Goal: Task Accomplishment & Management: Use online tool/utility

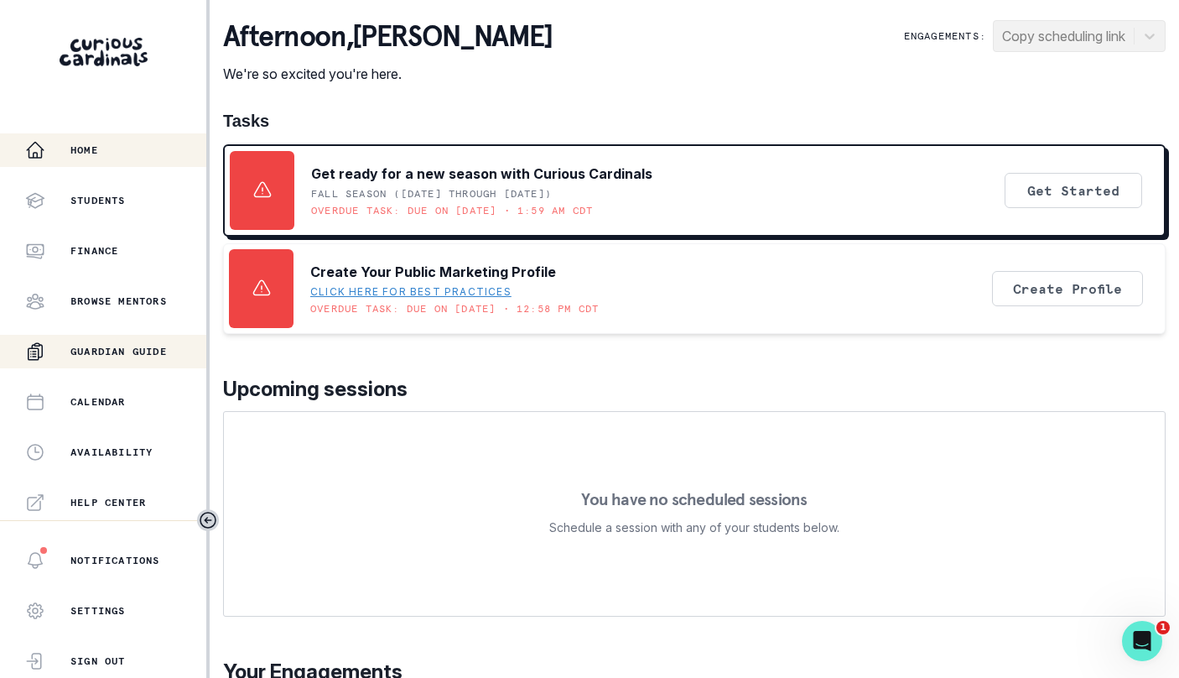
scroll to position [351, 0]
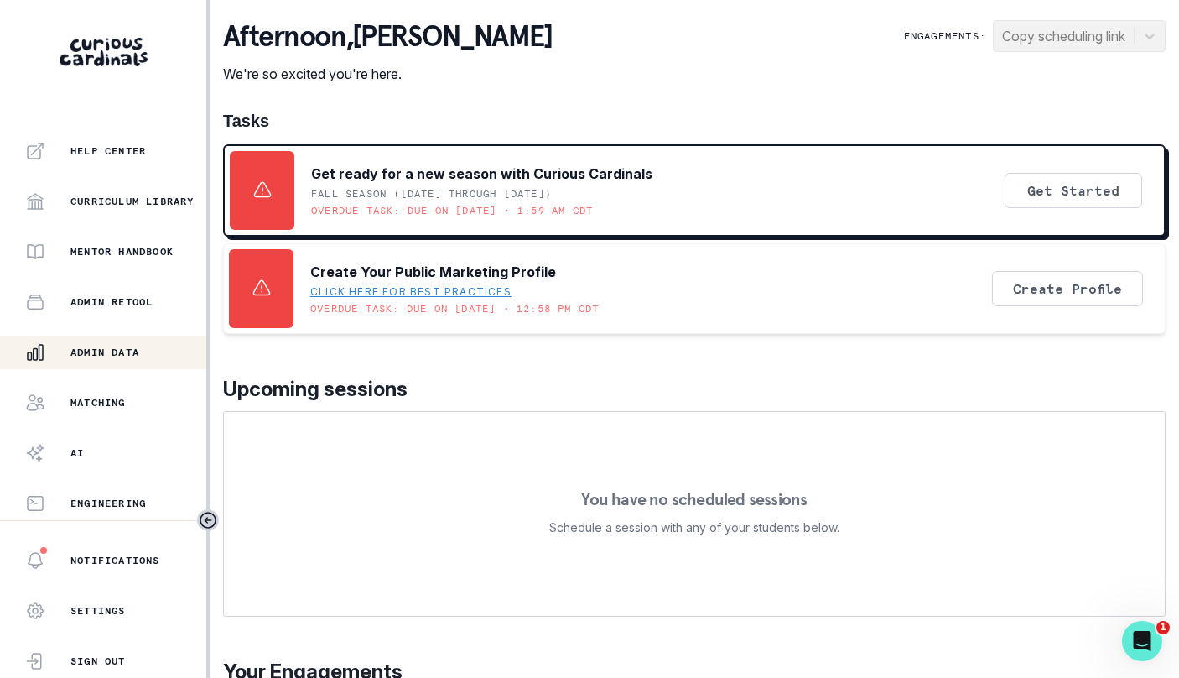
click at [121, 361] on div "Admin Data" at bounding box center [115, 352] width 181 height 20
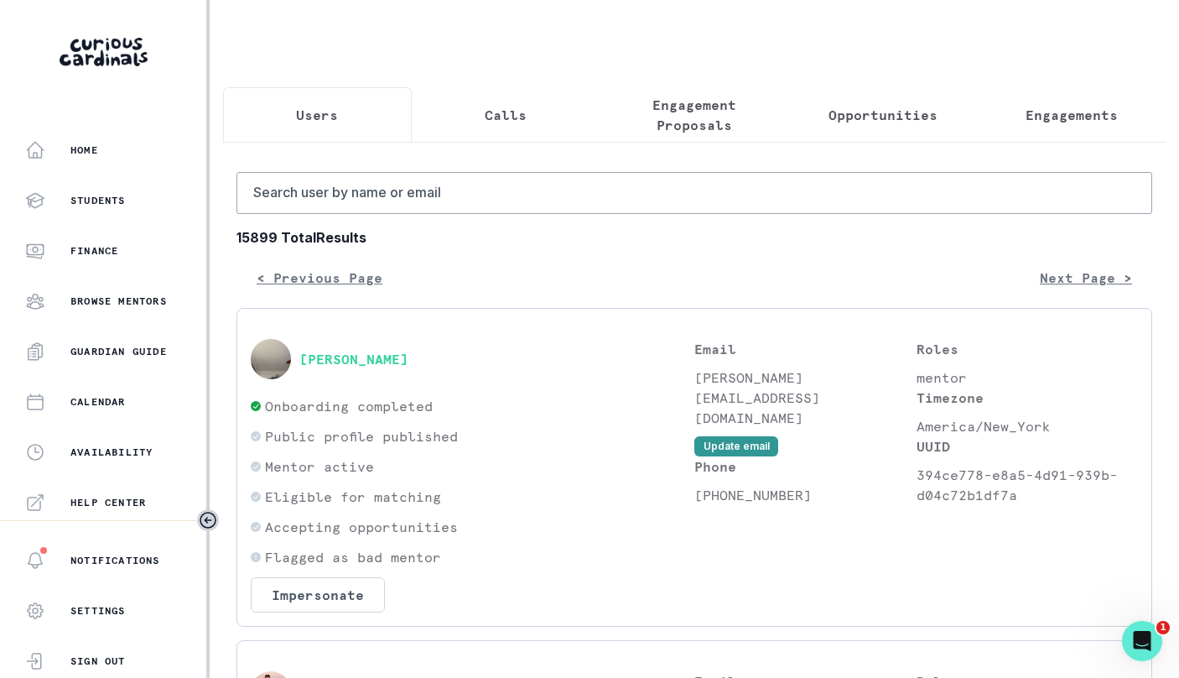
click at [661, 131] on p "Engagement Proposals" at bounding box center [695, 115] width 160 height 40
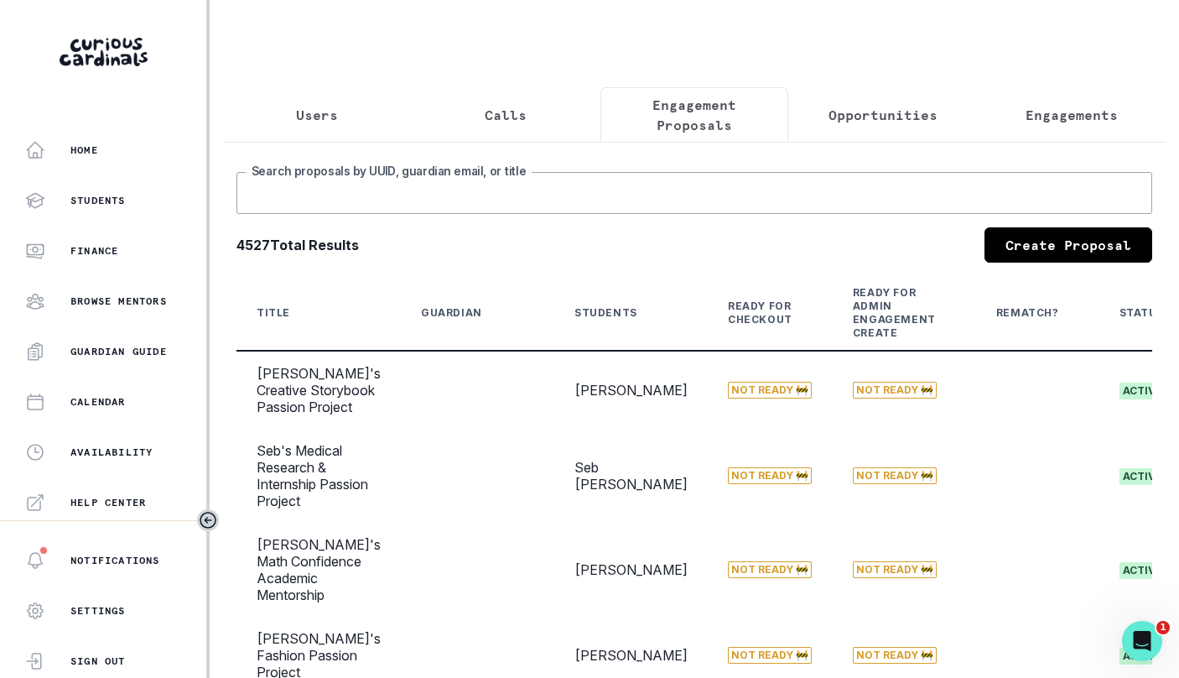
click at [624, 210] on input "Search proposals by UUID, guardian email, or title" at bounding box center [695, 193] width 916 height 42
type input "aryan"
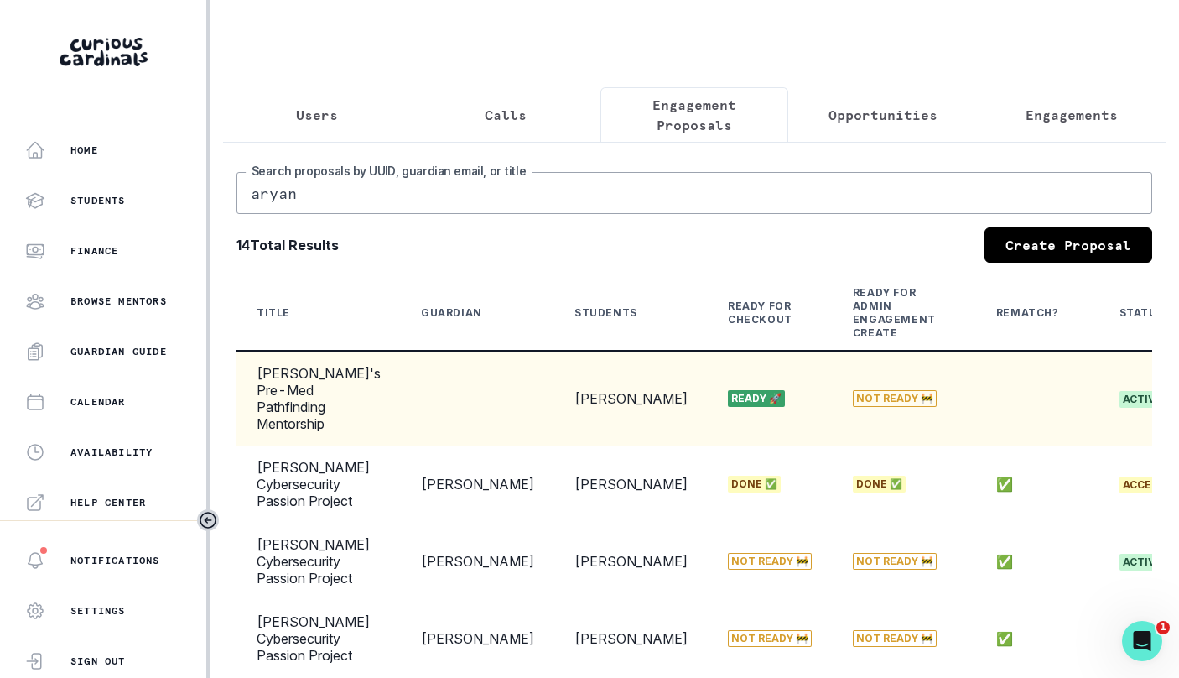
scroll to position [0, 270]
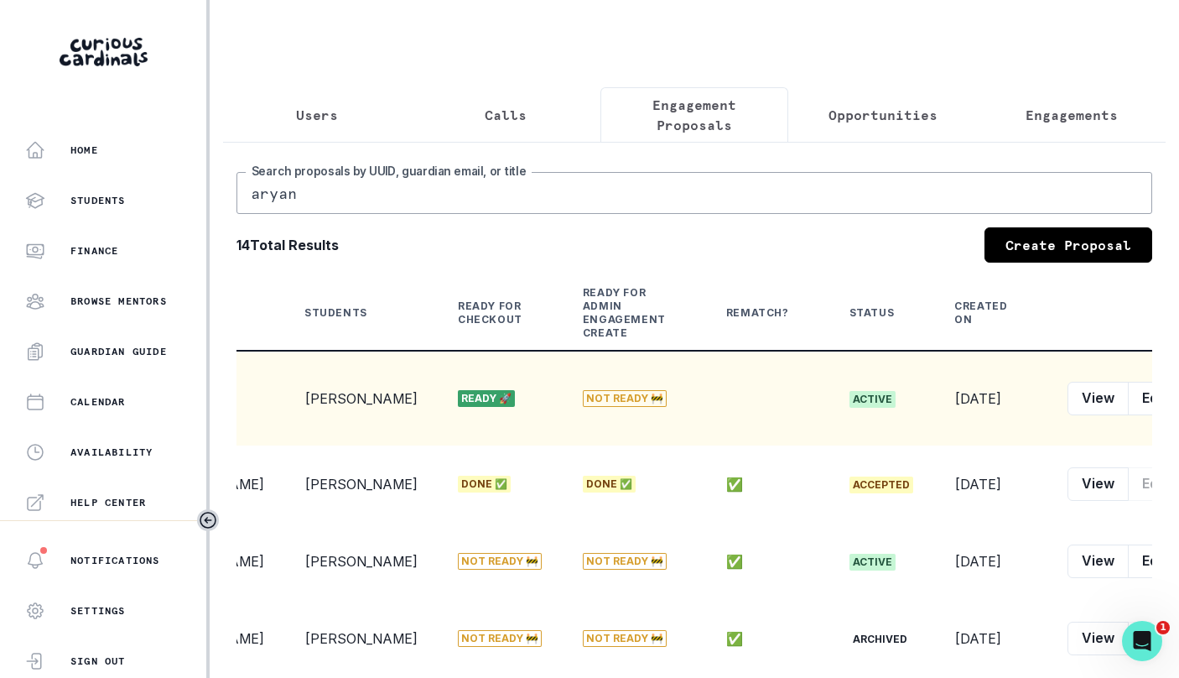
click at [1179, 394] on icon "row menu" at bounding box center [1196, 398] width 13 height 13
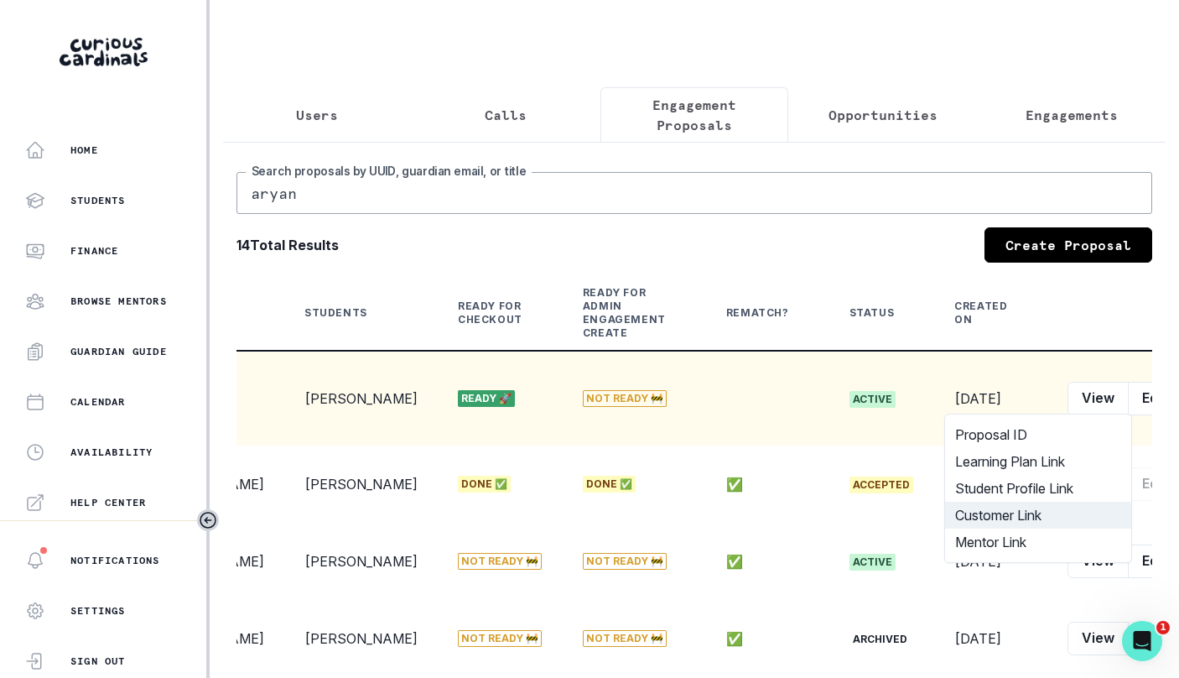
click at [1063, 510] on button "Customer Link" at bounding box center [1038, 515] width 186 height 27
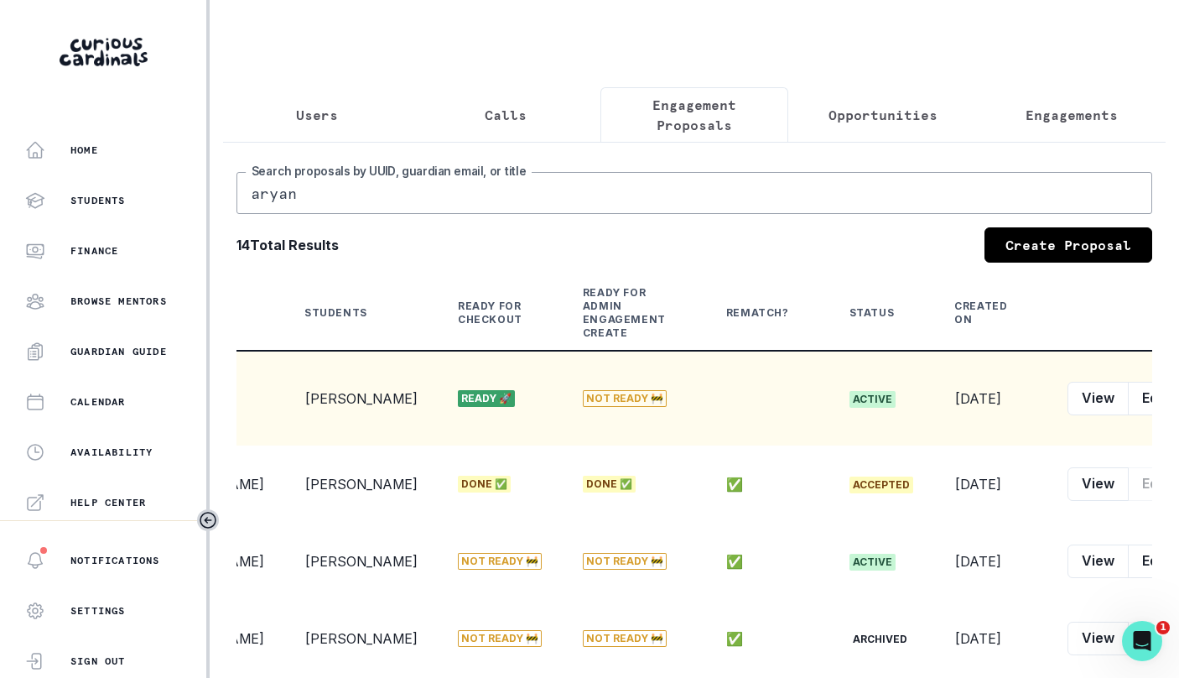
click at [878, 126] on button "Opportunities" at bounding box center [882, 114] width 189 height 55
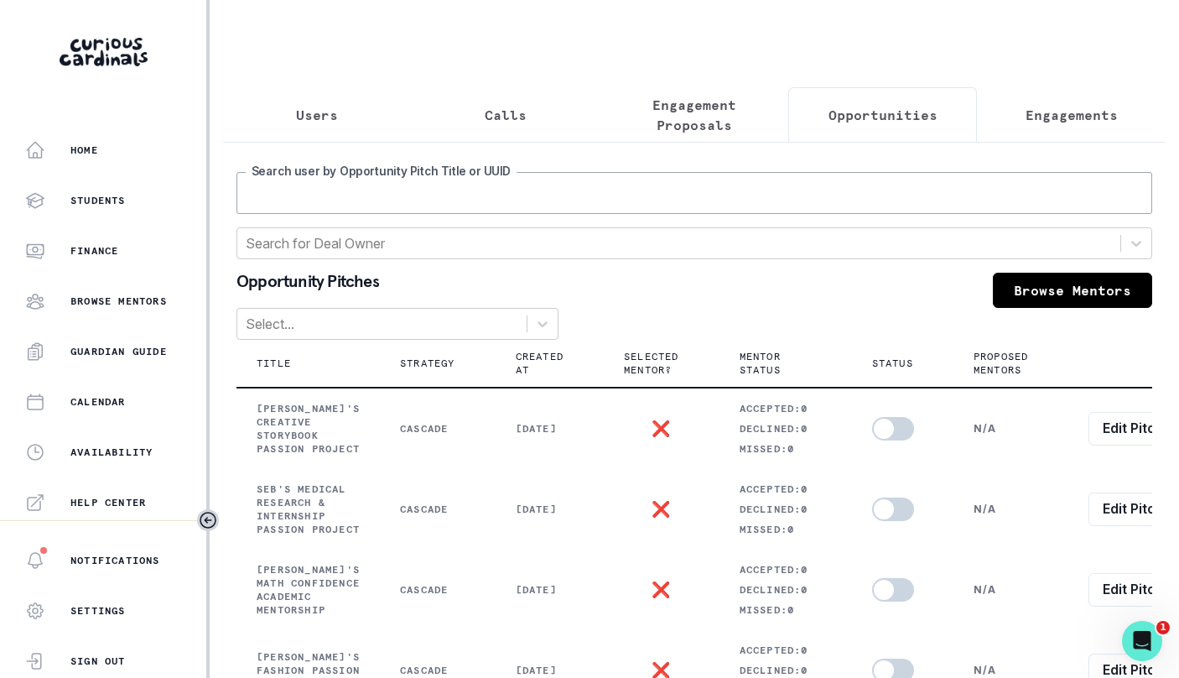
click at [768, 181] on input "Search user by Opportunity Pitch Title or UUID" at bounding box center [695, 193] width 916 height 42
type input "shyam"
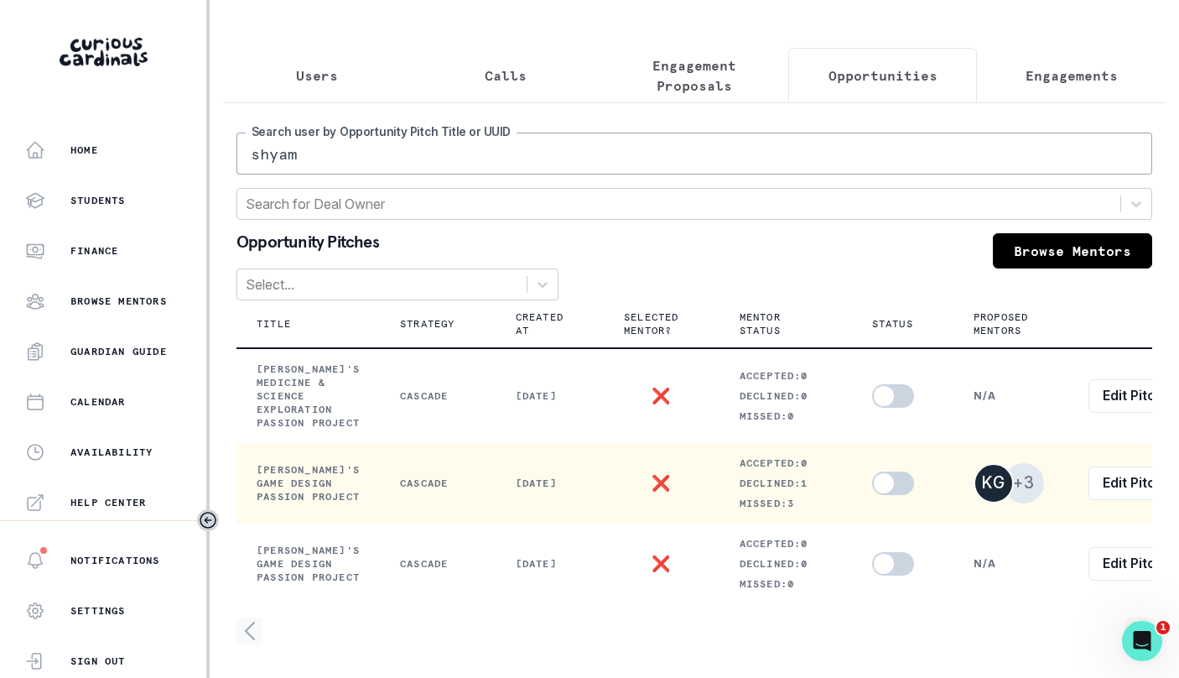
scroll to position [0, 70]
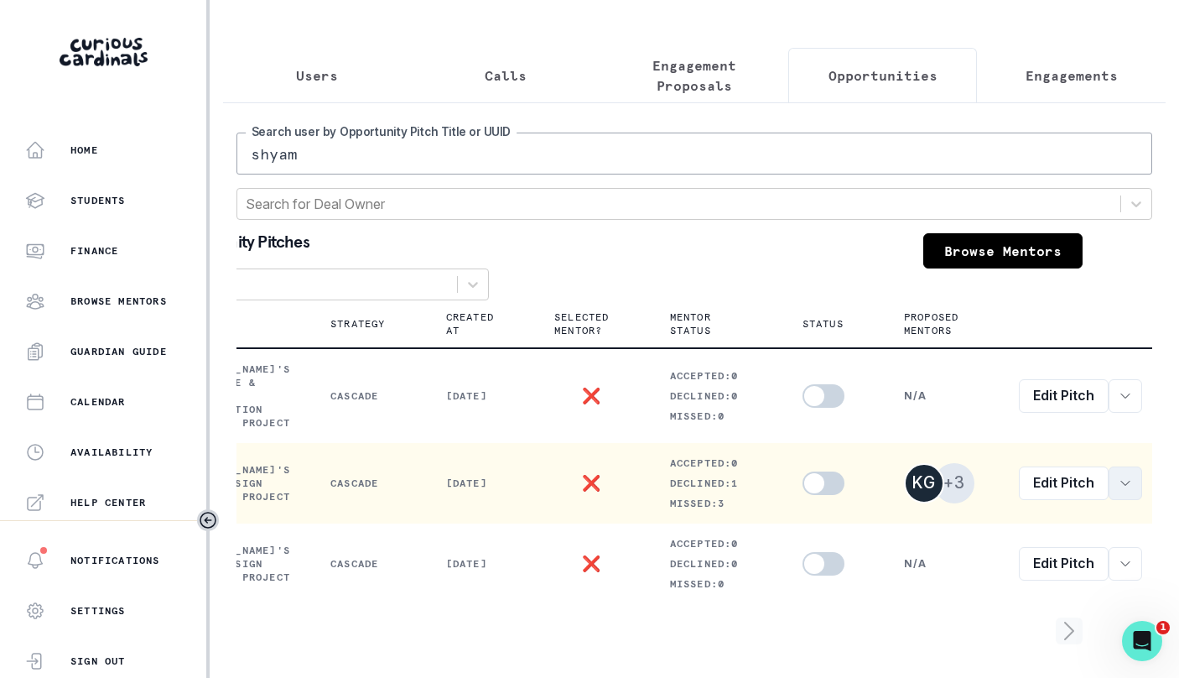
click at [1121, 485] on icon "row menu" at bounding box center [1125, 482] width 13 height 13
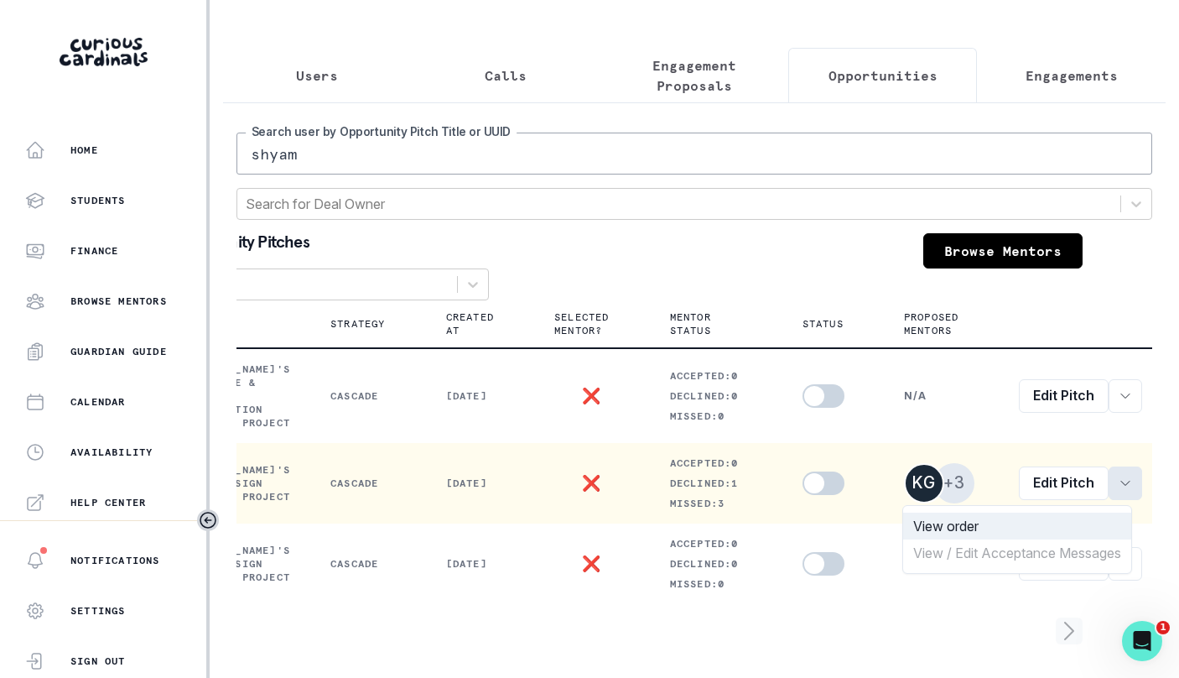
click at [1073, 523] on button "View order" at bounding box center [1017, 526] width 228 height 27
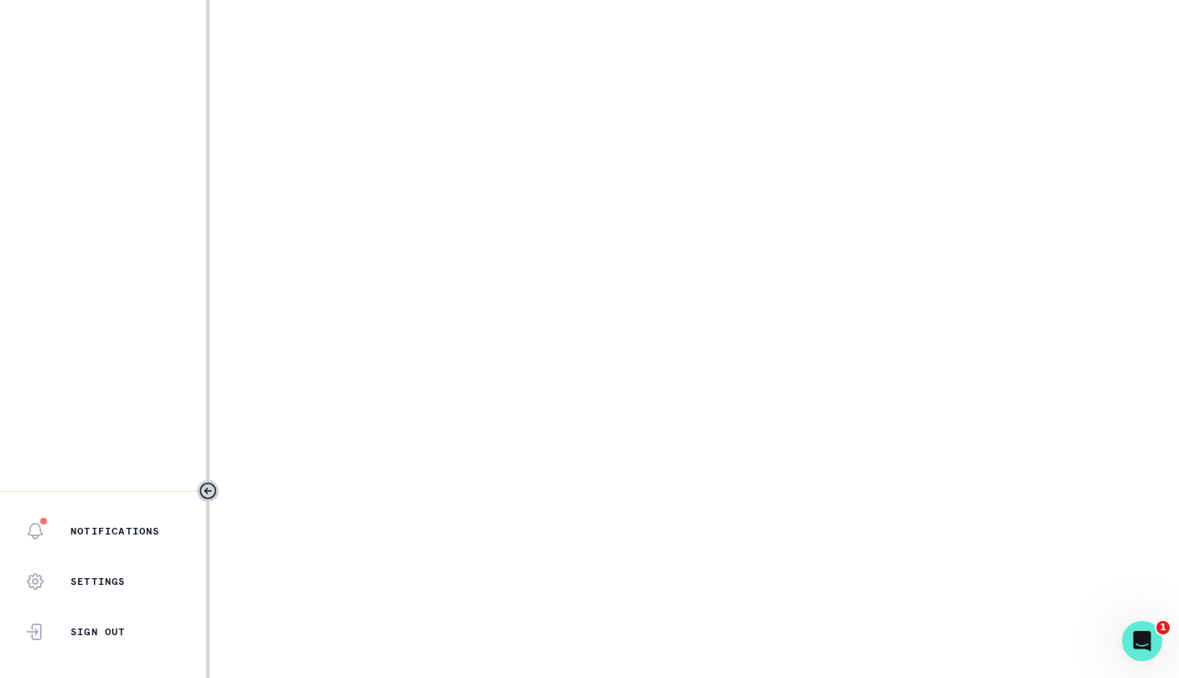
select select "2e0e0867-17d0-41a8-92b9-7b446b3bc83e"
select select "b5cb047d-f7d6-4bd7-8ea4-e0ce2f8bb265"
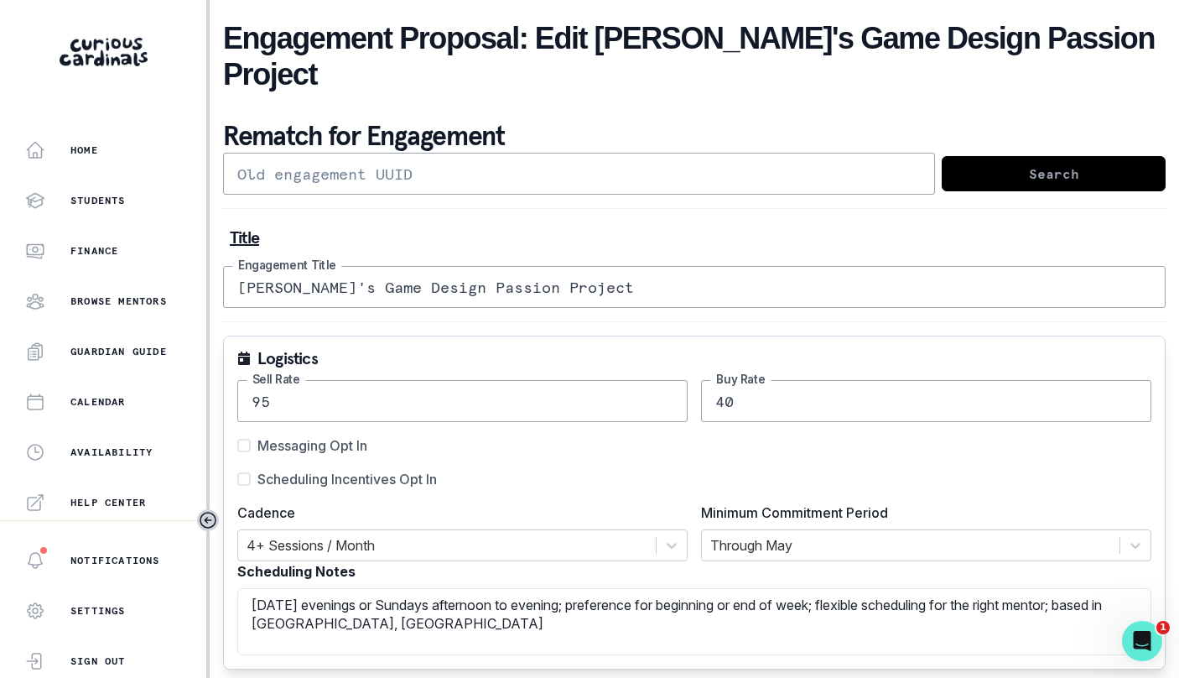
click at [403, 469] on span "Scheduling Incentives Opt In" at bounding box center [348, 479] width 180 height 20
click at [237, 479] on input "Scheduling Incentives Opt In" at bounding box center [237, 479] width 1 height 1
checkbox input "true"
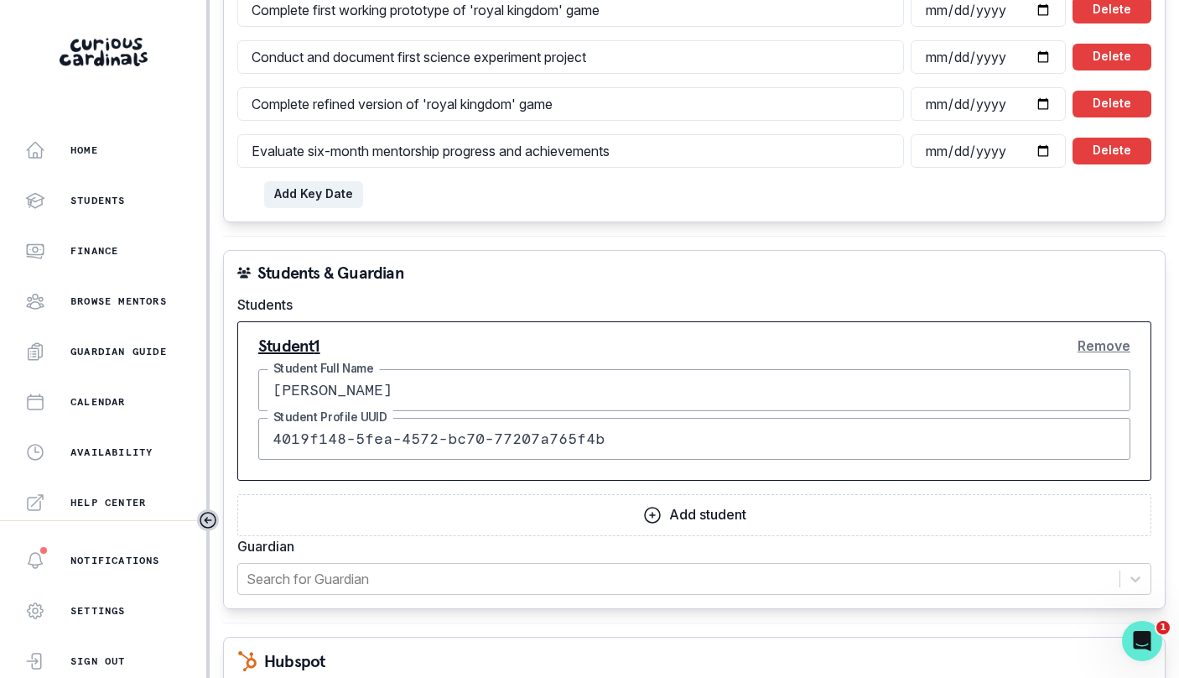
scroll to position [2287, 0]
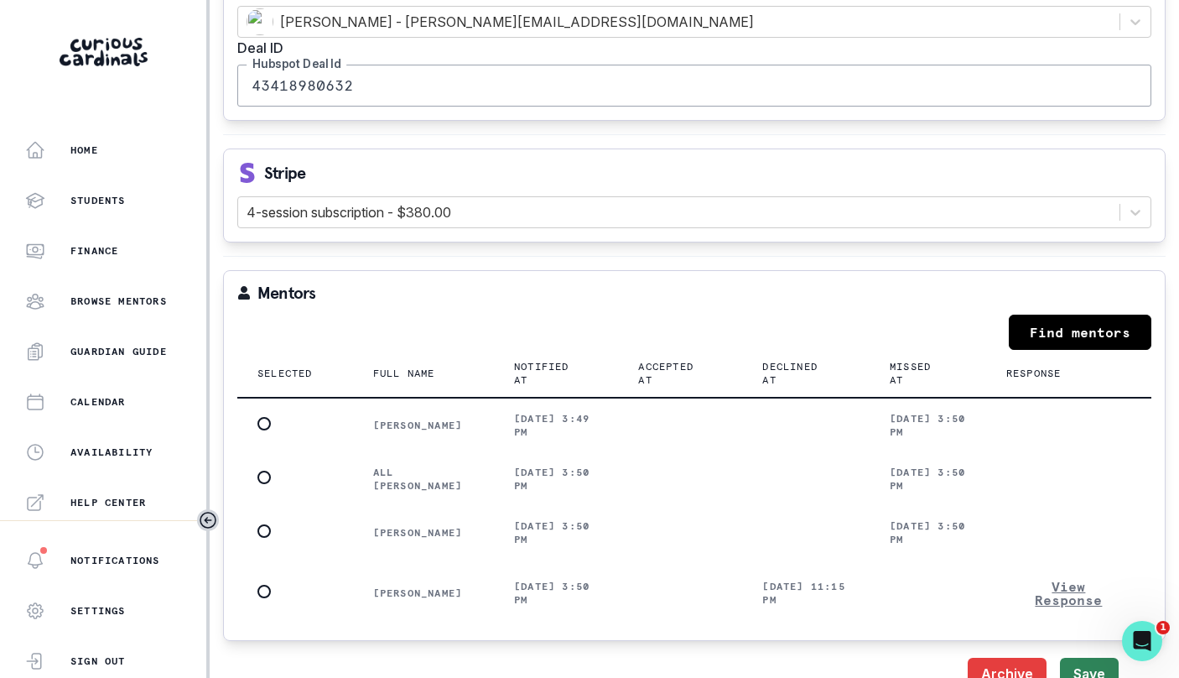
click at [1100, 658] on button "Save" at bounding box center [1089, 675] width 59 height 34
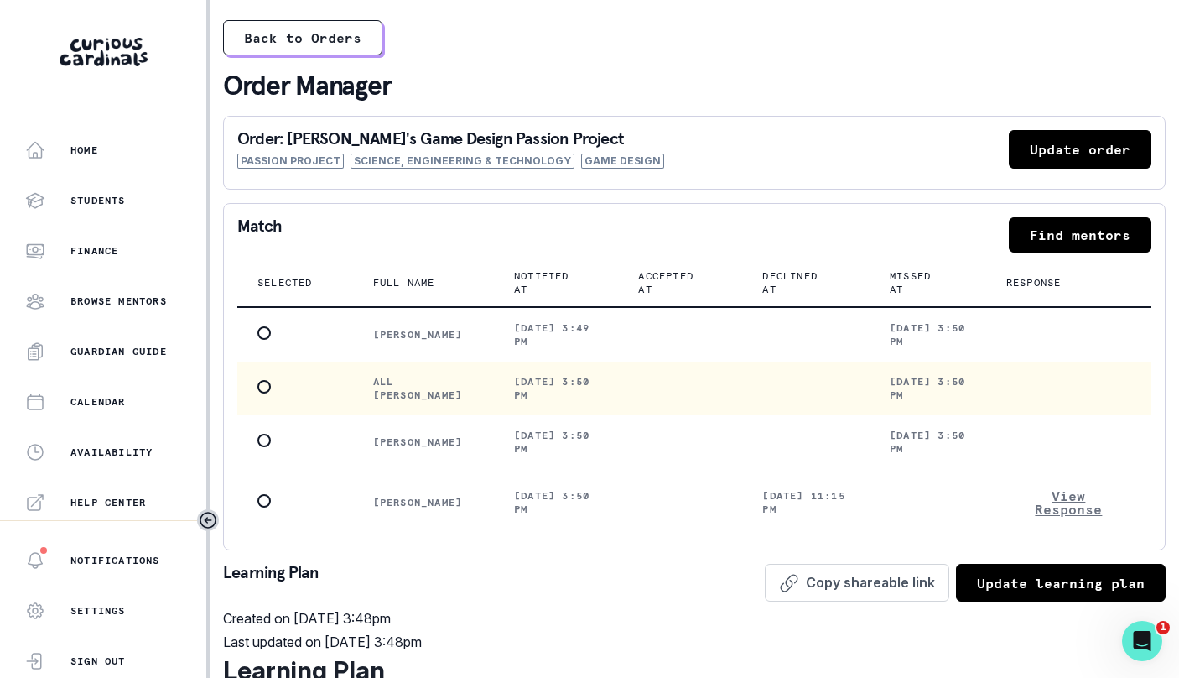
scroll to position [13, 0]
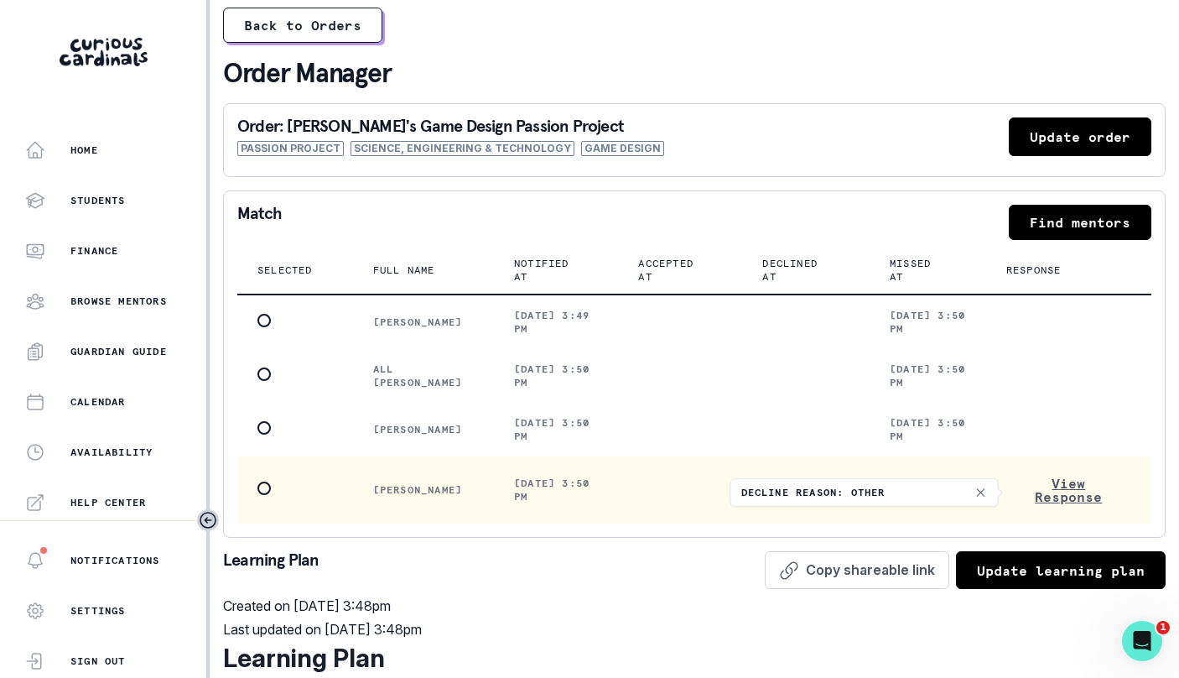
click at [1059, 492] on button "View Response" at bounding box center [1069, 490] width 125 height 40
click at [1057, 502] on button "View Response" at bounding box center [1069, 490] width 125 height 40
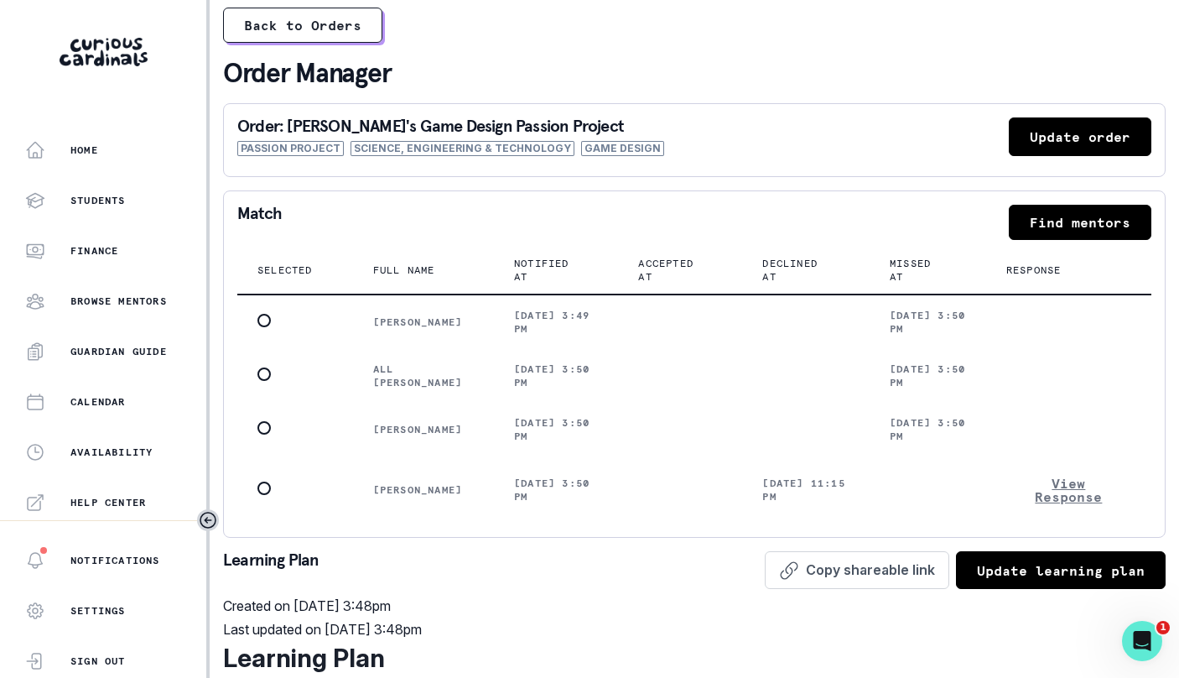
scroll to position [0, 0]
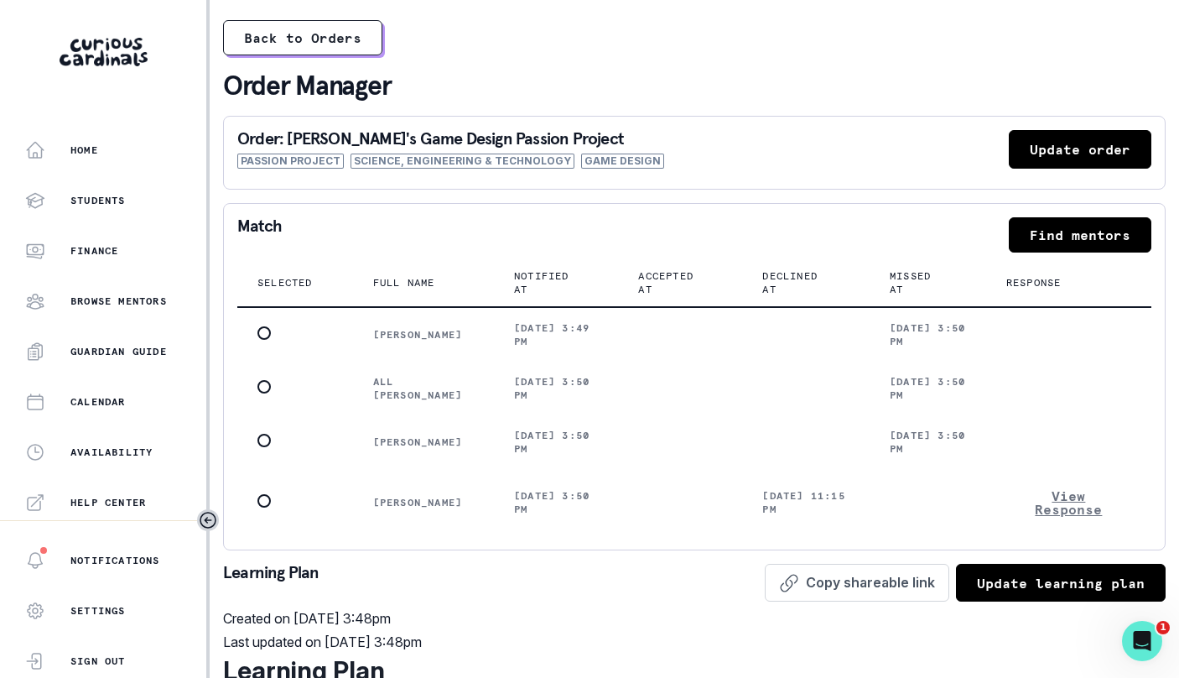
click at [1048, 230] on button "Find mentors" at bounding box center [1080, 234] width 143 height 35
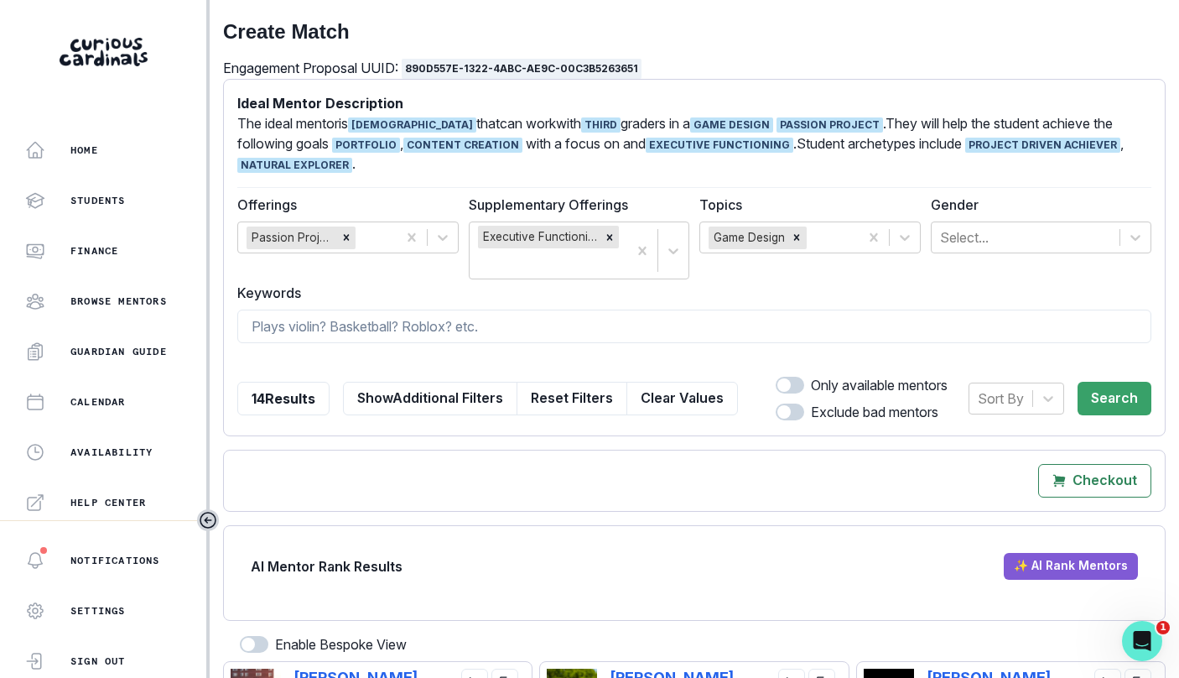
click at [788, 383] on span at bounding box center [784, 384] width 13 height 13
click at [776, 377] on input "checkbox" at bounding box center [775, 376] width 1 height 1
checkbox input "true"
click at [1091, 405] on button "Search" at bounding box center [1115, 399] width 74 height 34
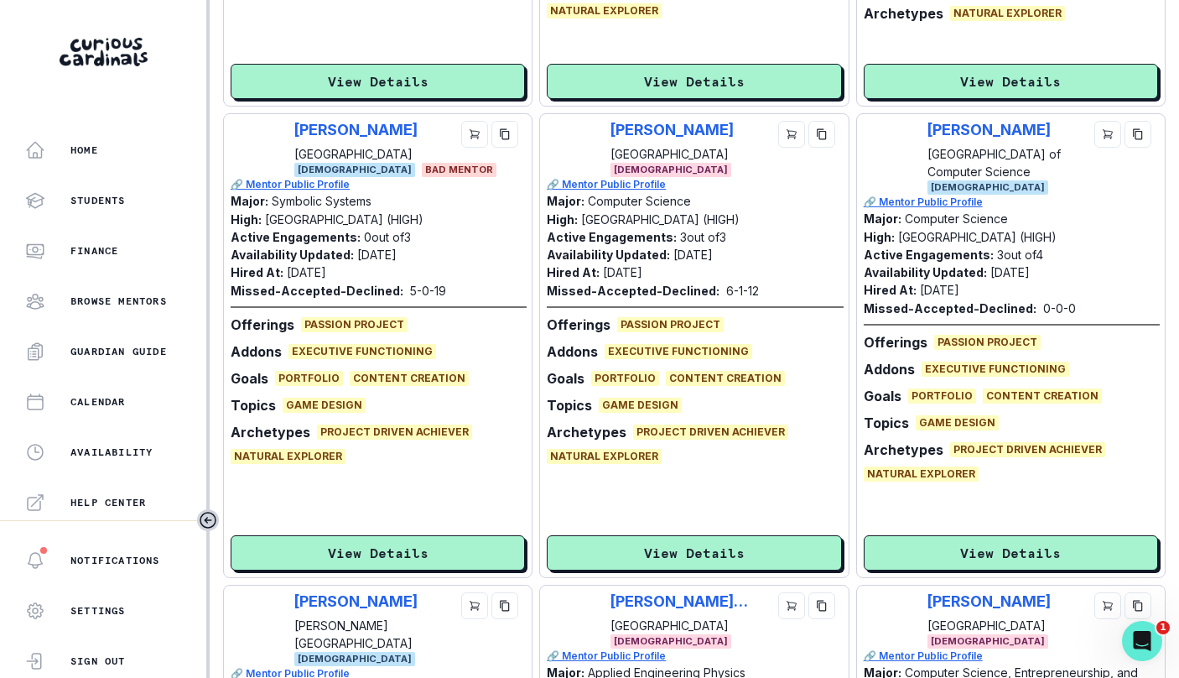
scroll to position [1033, 0]
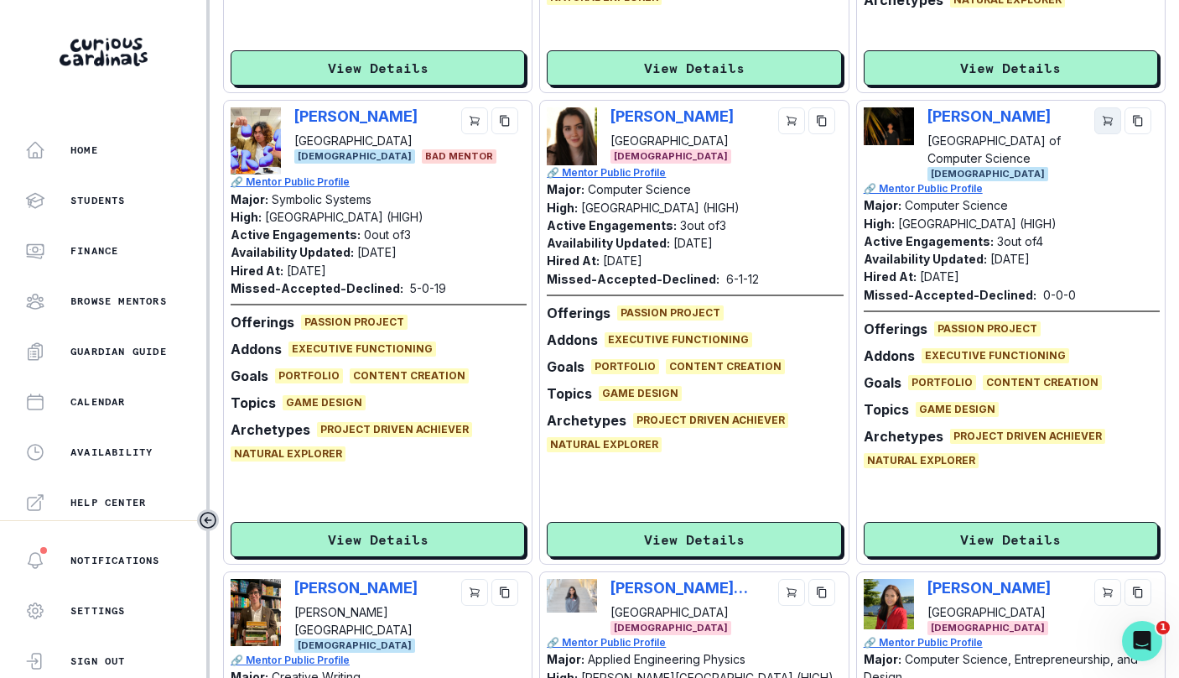
click at [1107, 124] on icon "cart" at bounding box center [1108, 121] width 12 height 12
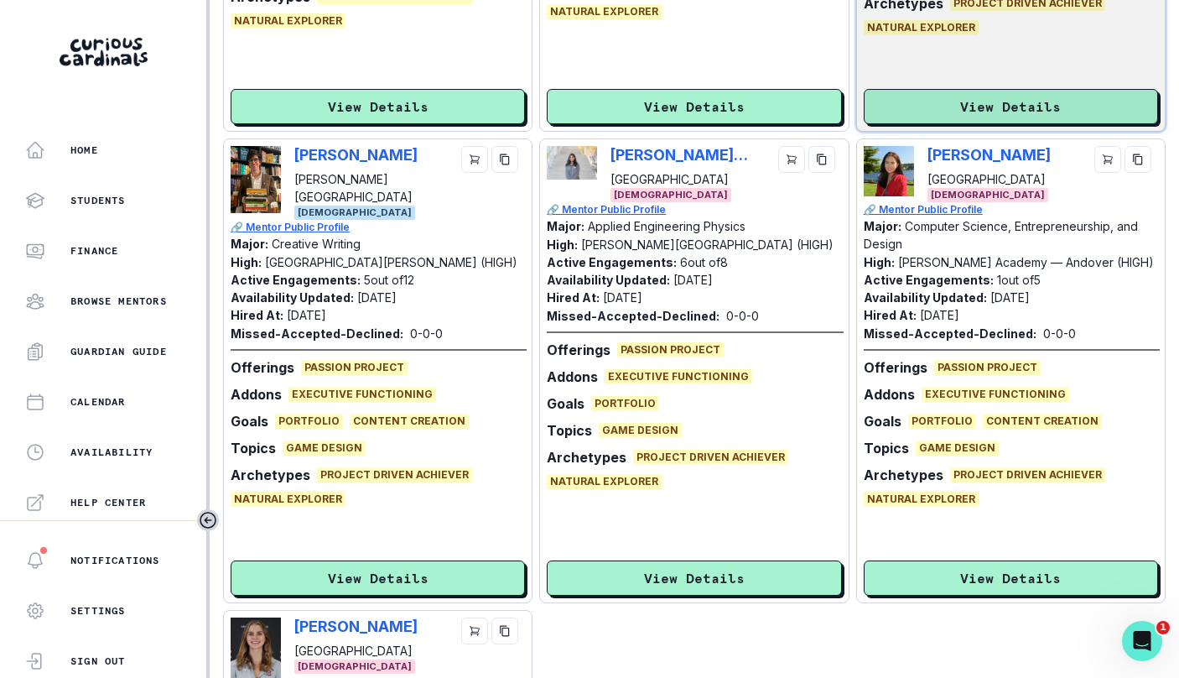
scroll to position [1513, 0]
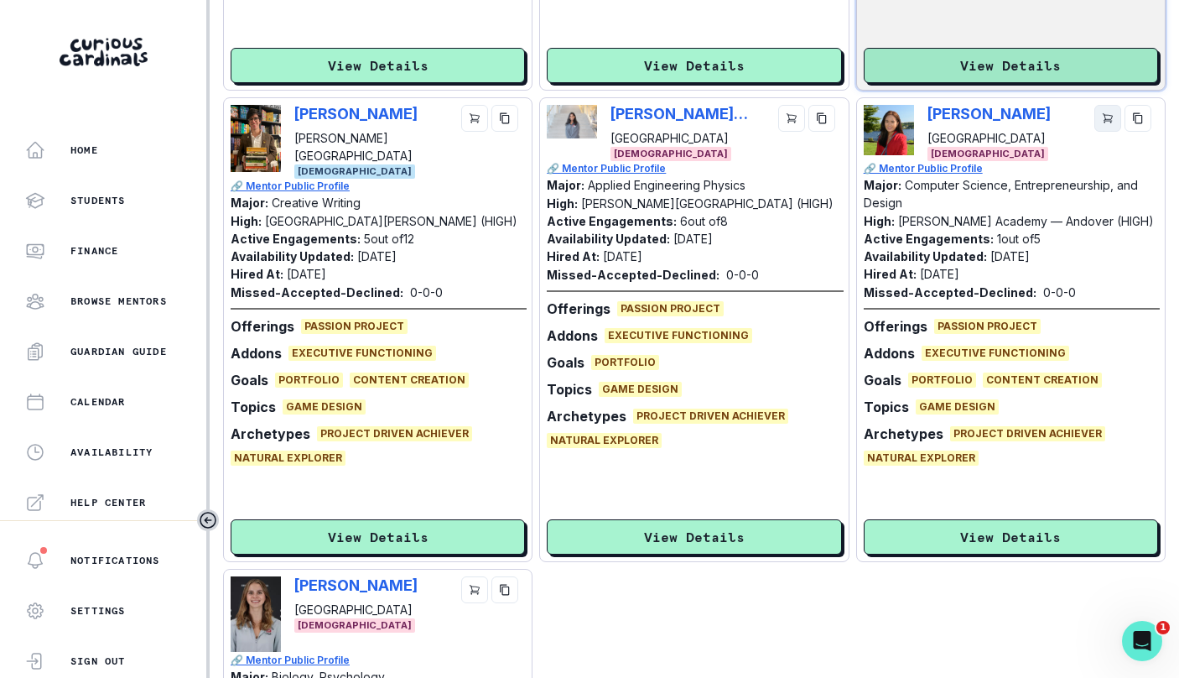
click at [1107, 128] on button "cart" at bounding box center [1108, 118] width 27 height 27
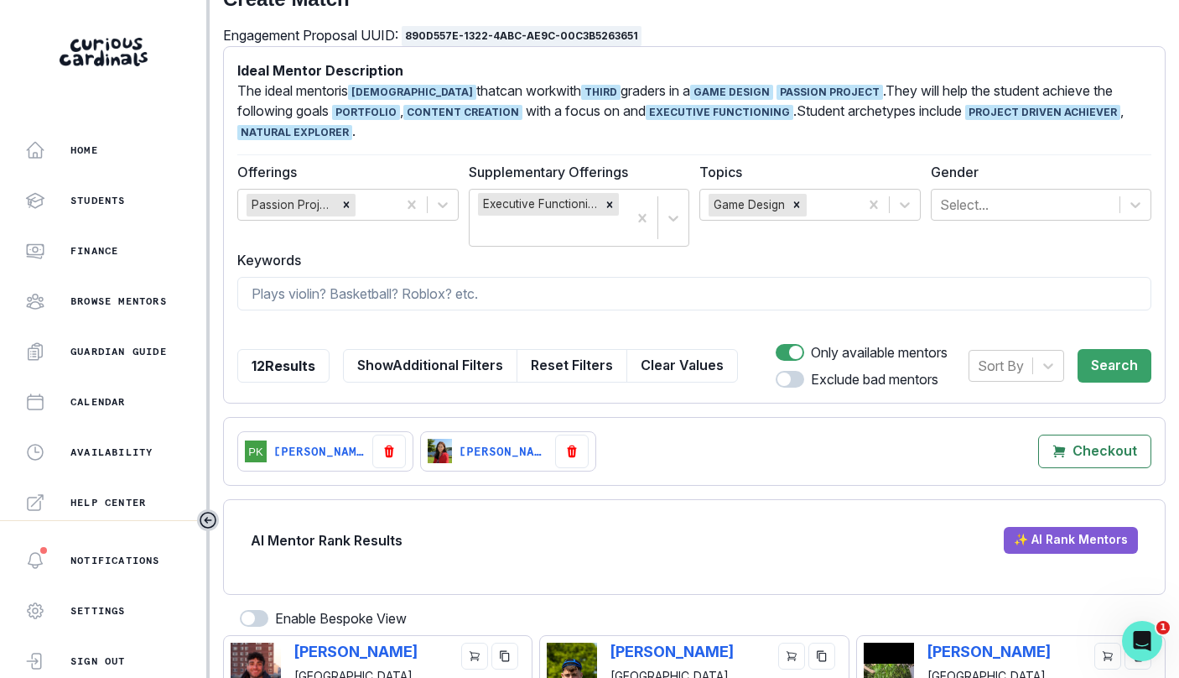
scroll to position [30, 0]
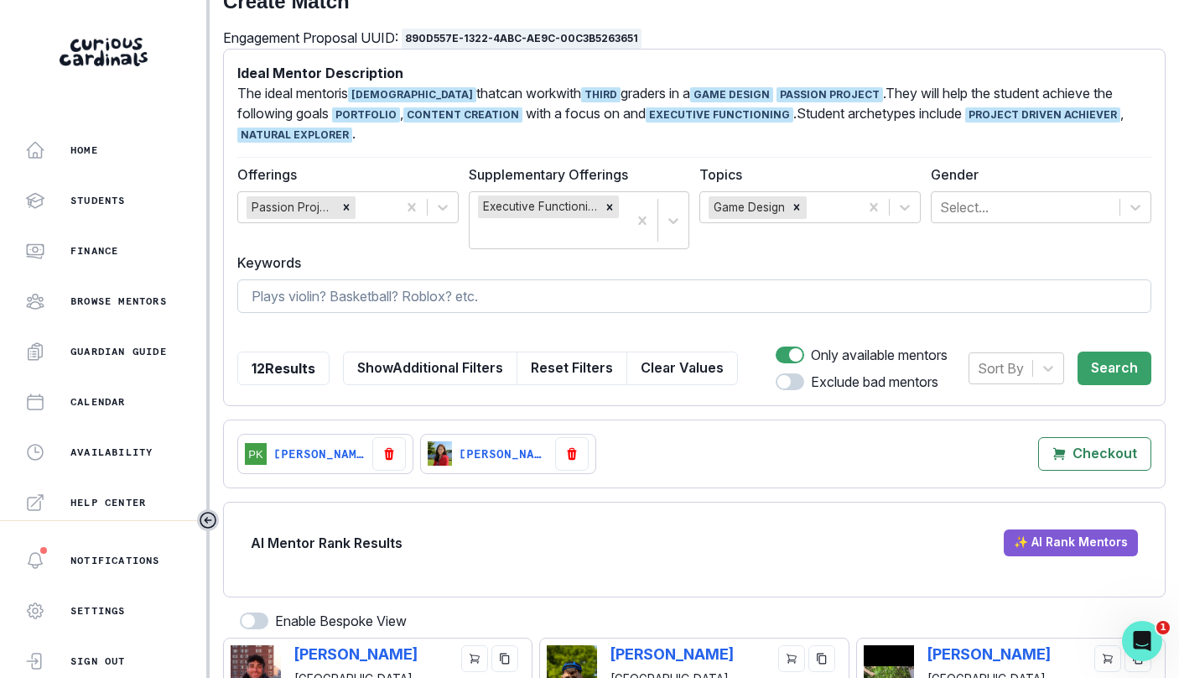
click at [710, 295] on input at bounding box center [694, 296] width 914 height 34
click at [1117, 453] on p "Checkout" at bounding box center [1105, 453] width 65 height 16
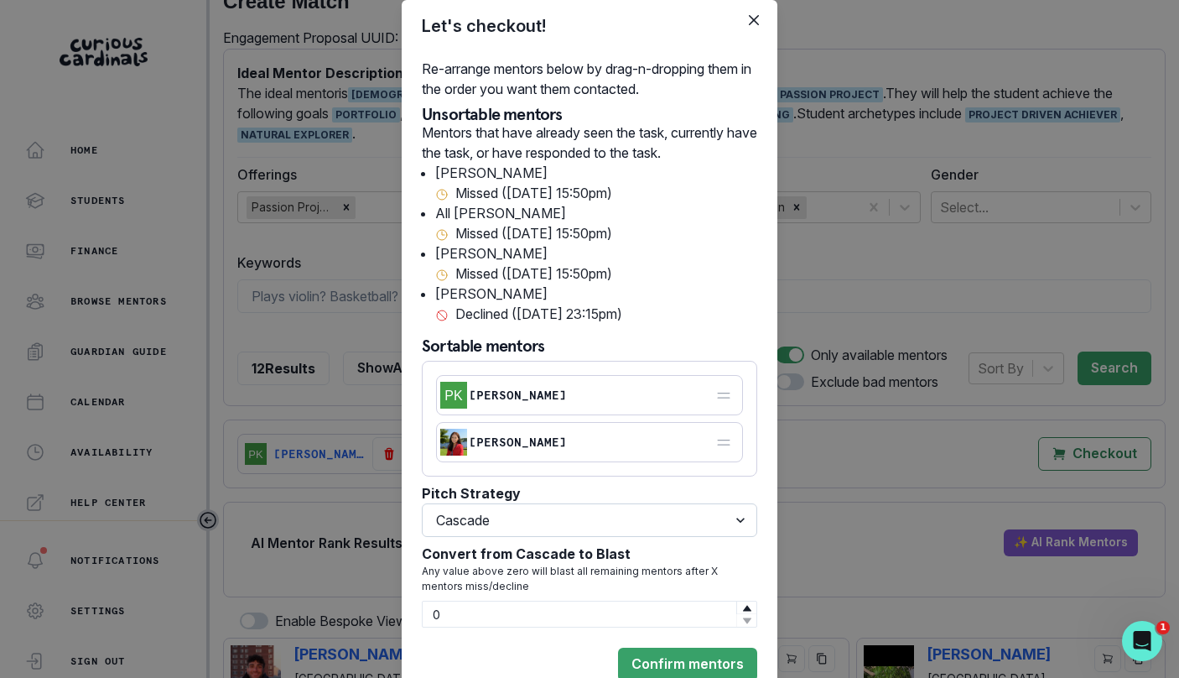
click at [484, 523] on select "Select option Cascade Blast First come, first serve" at bounding box center [590, 520] width 336 height 34
select select "BLAST"
click at [422, 537] on select "Select option Cascade Blast First come, first serve" at bounding box center [590, 520] width 336 height 34
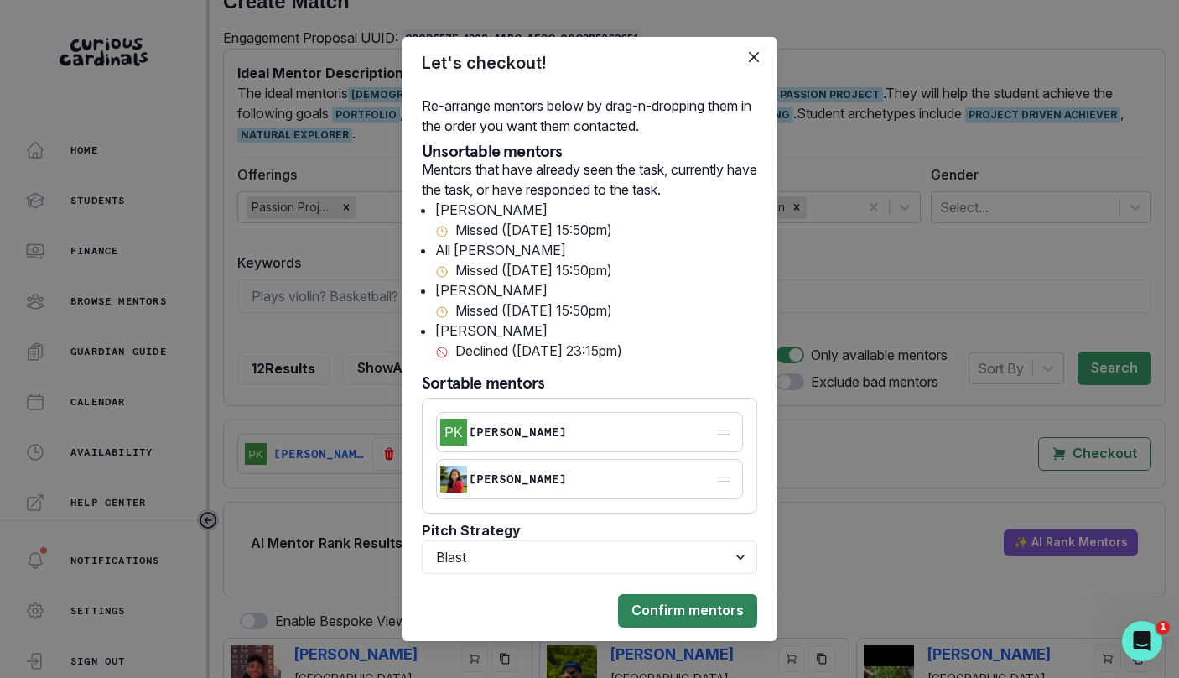
click at [670, 622] on button "Confirm mentors" at bounding box center [687, 611] width 139 height 34
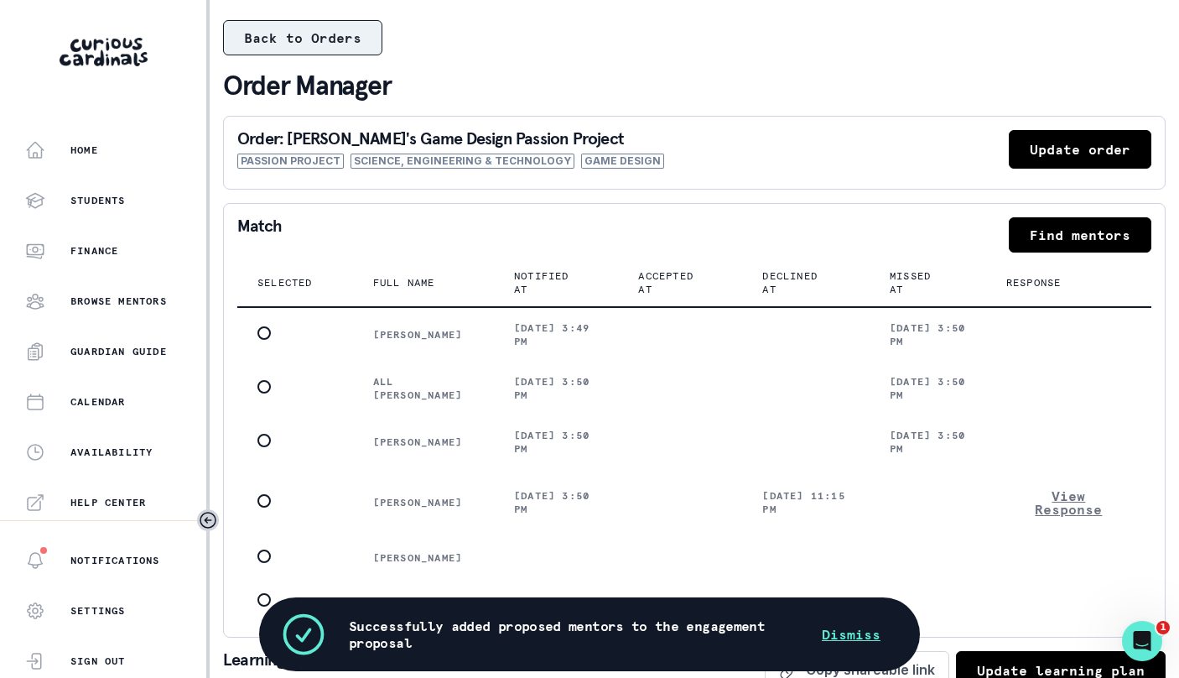
click at [320, 48] on button "Back to Orders" at bounding box center [302, 37] width 159 height 35
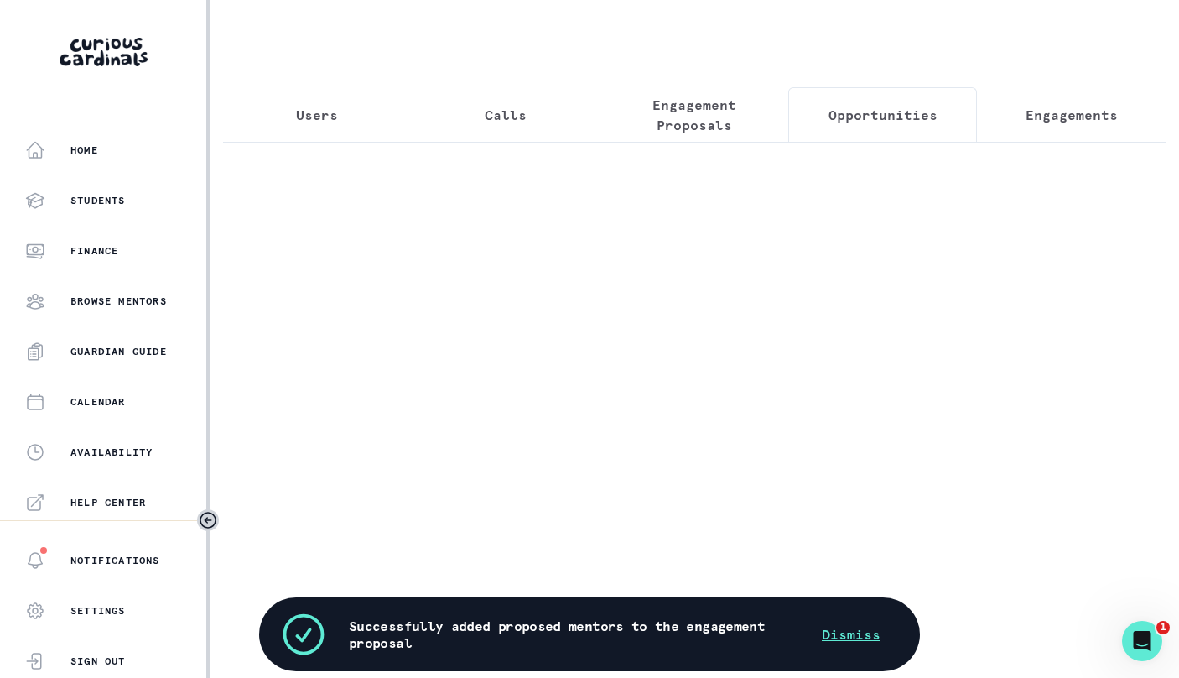
click at [854, 125] on button "Opportunities" at bounding box center [882, 114] width 189 height 55
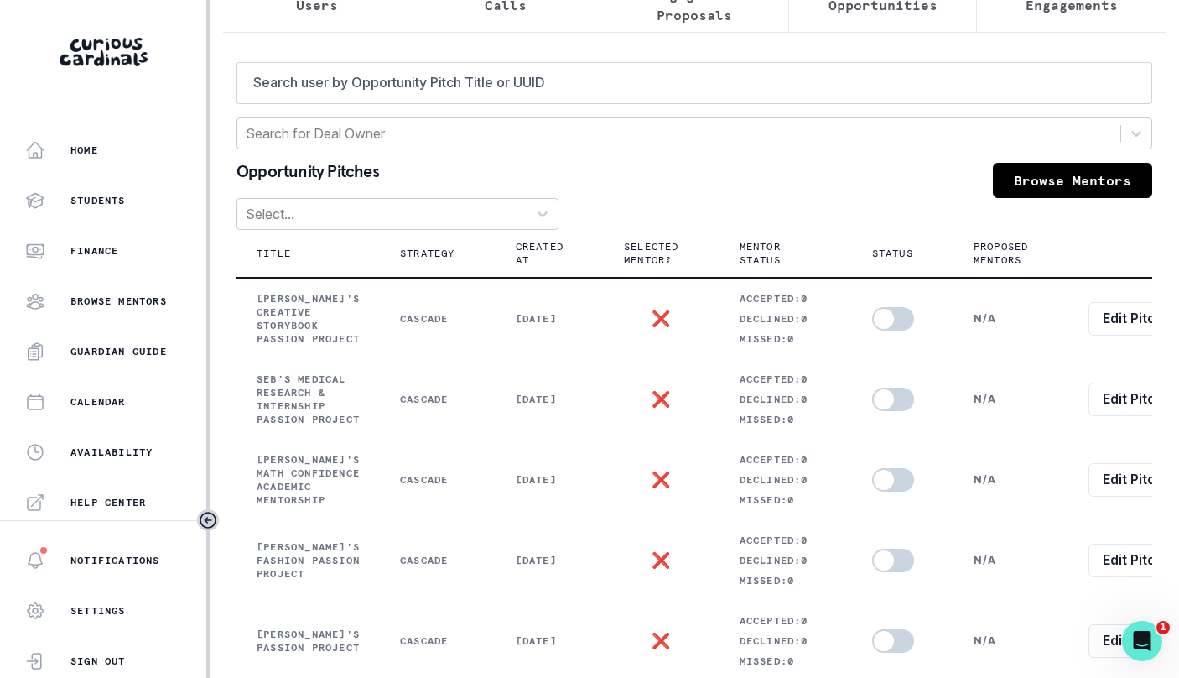
scroll to position [61, 0]
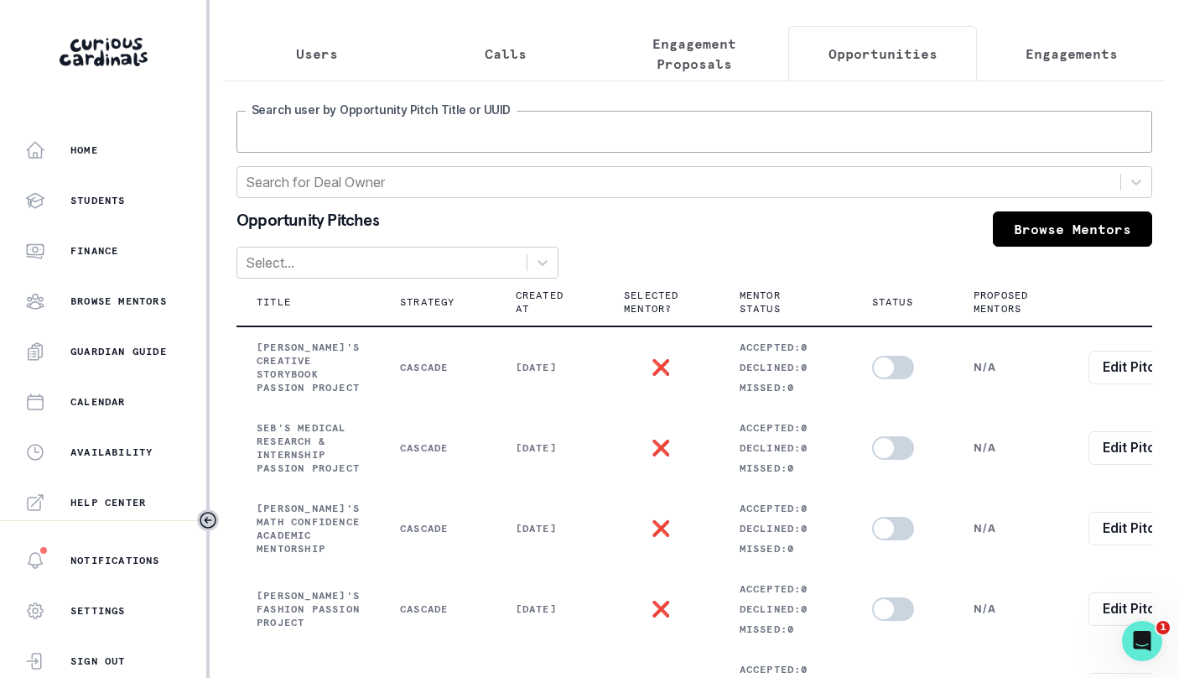
click at [693, 120] on input "Search user by Opportunity Pitch Title or UUID" at bounding box center [695, 132] width 916 height 42
type input "shyam"
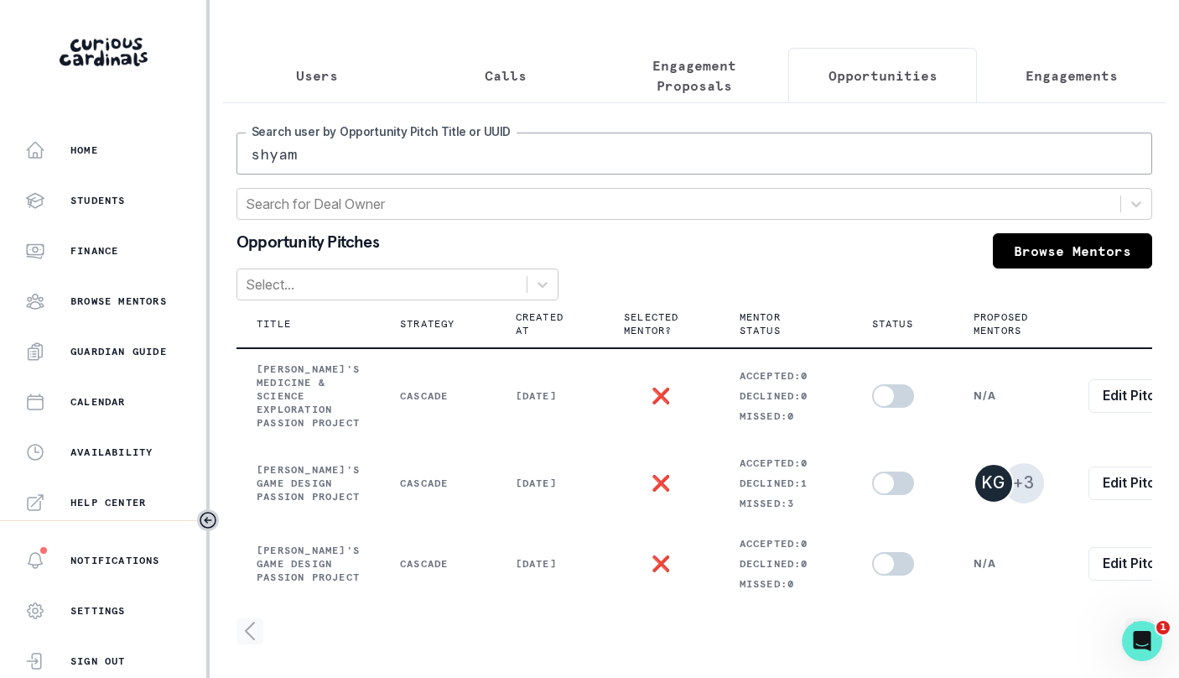
scroll to position [55, 0]
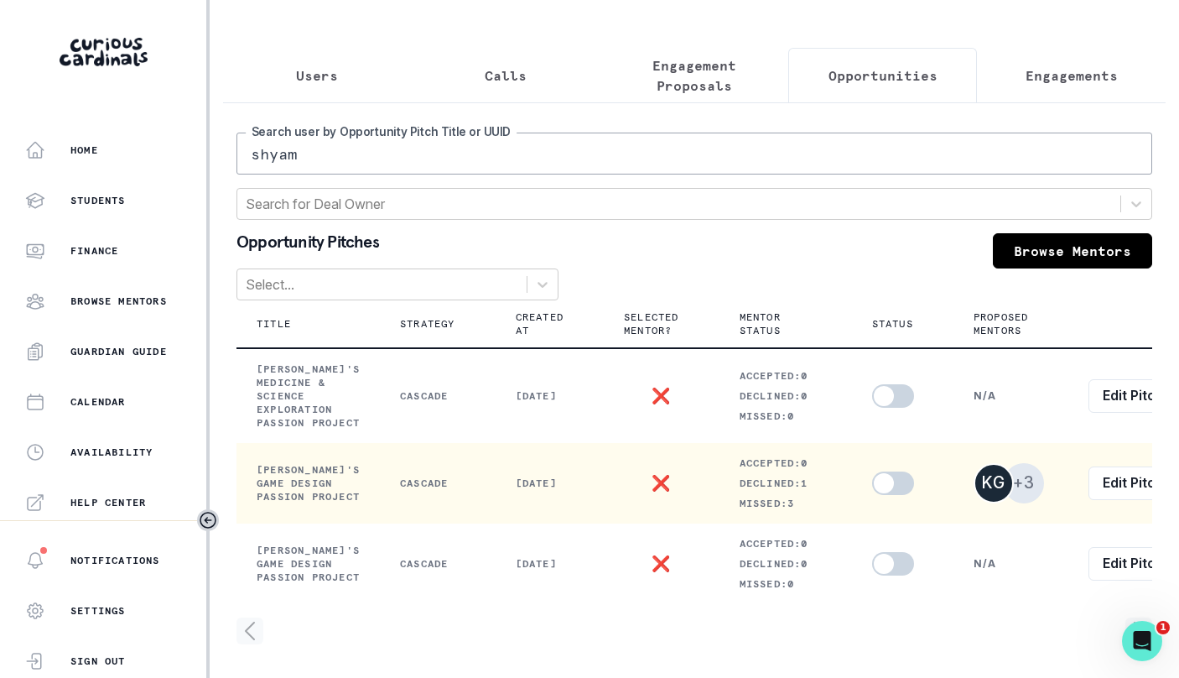
click at [876, 476] on span at bounding box center [884, 483] width 20 height 20
click at [872, 471] on input "checkbox" at bounding box center [872, 471] width 1 height 1
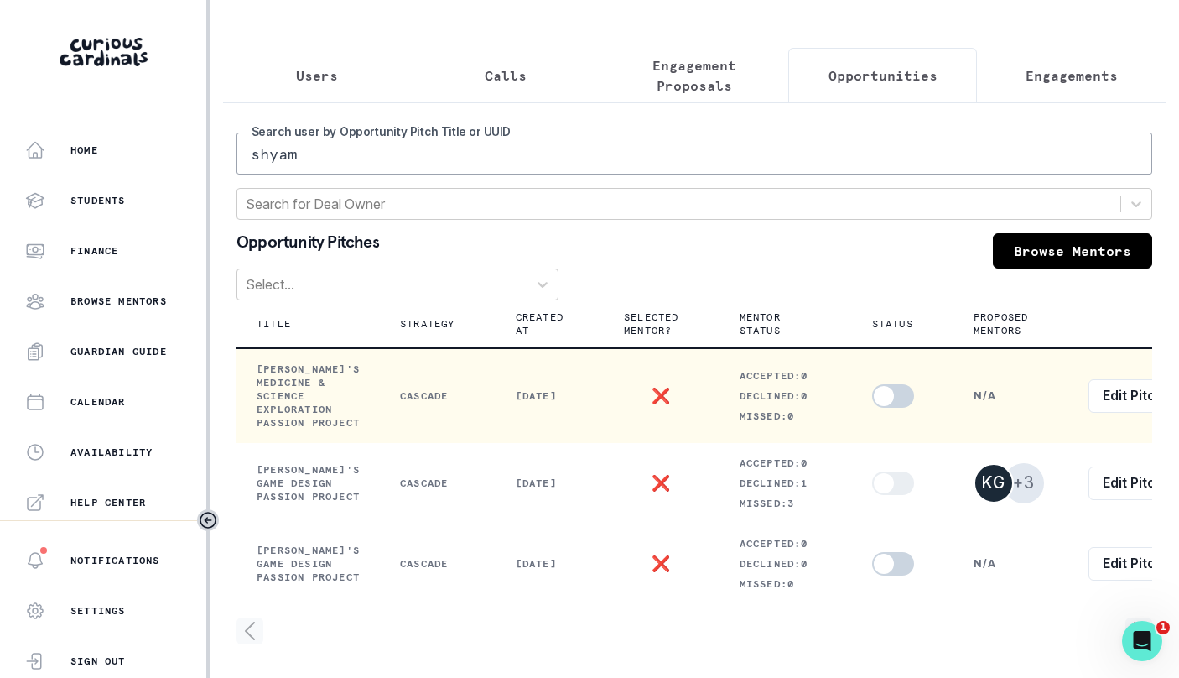
checkbox input "true"
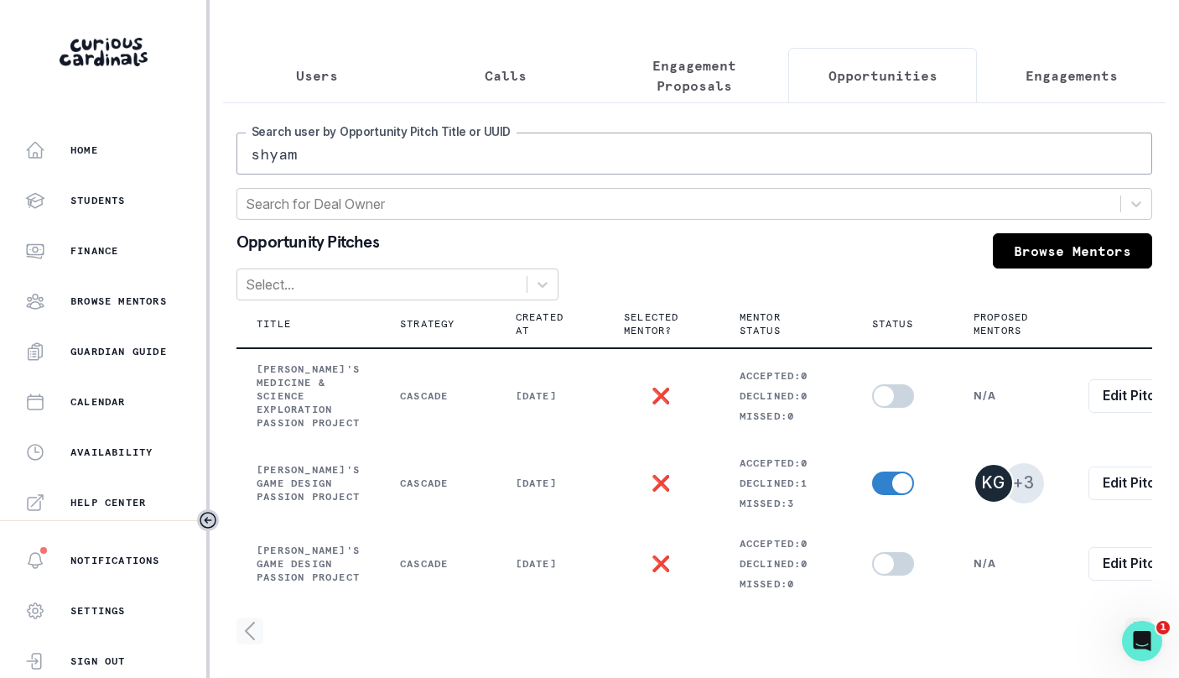
drag, startPoint x: 809, startPoint y: 145, endPoint x: 441, endPoint y: 6, distance: 392.9
click at [441, 6] on div "Users Calls Engagement Proposals Opportunities Engagements shyam Search user by…" at bounding box center [694, 319] width 943 height 717
type input "alyssa"
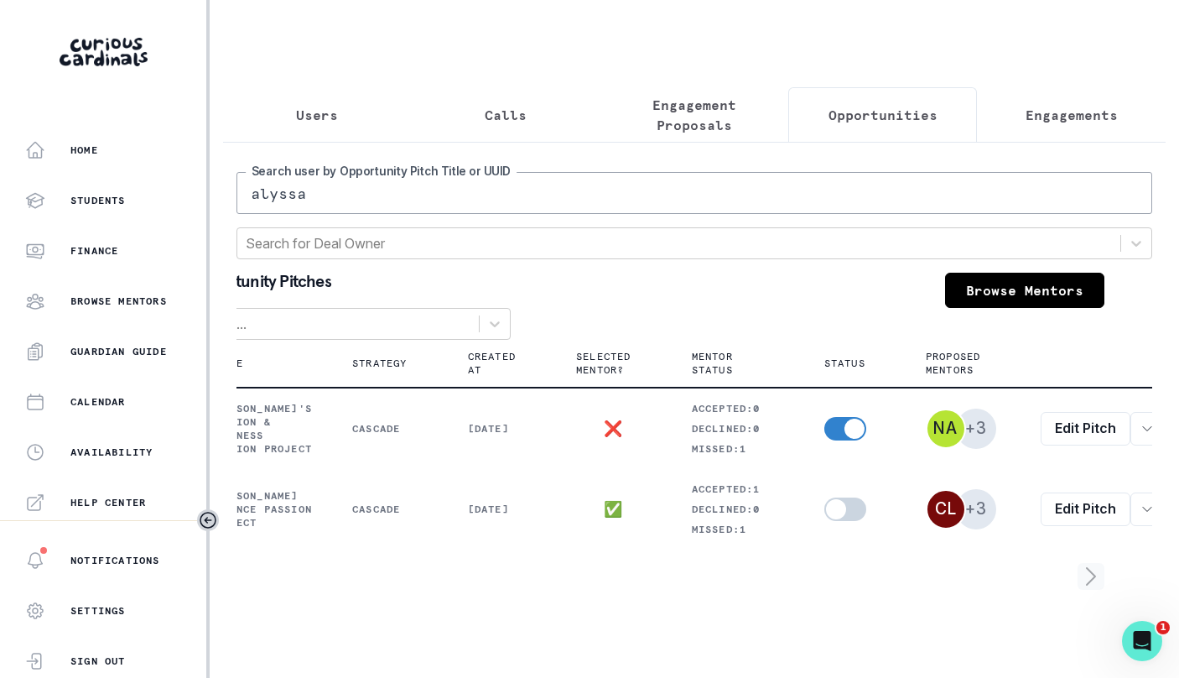
scroll to position [0, 0]
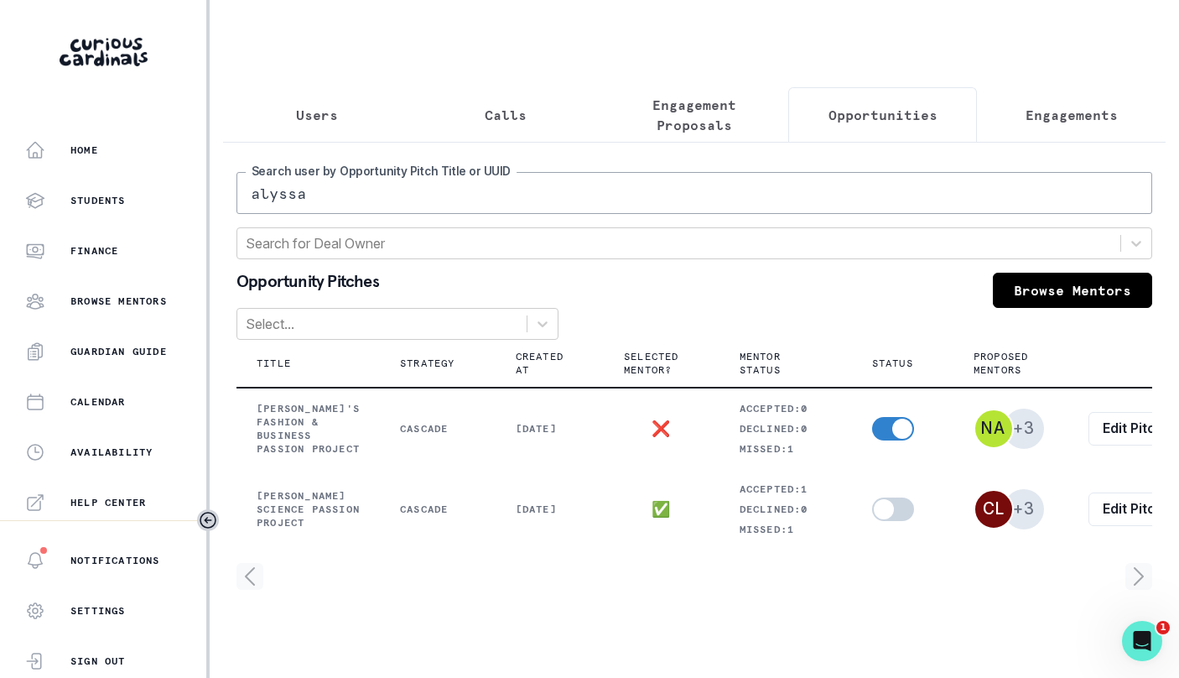
drag, startPoint x: 734, startPoint y: 193, endPoint x: 320, endPoint y: 66, distance: 432.5
click at [320, 66] on div "Users Calls Engagement Proposals Opportunities Engagements alyssa Search user b…" at bounding box center [694, 311] width 943 height 623
type input "gabi"
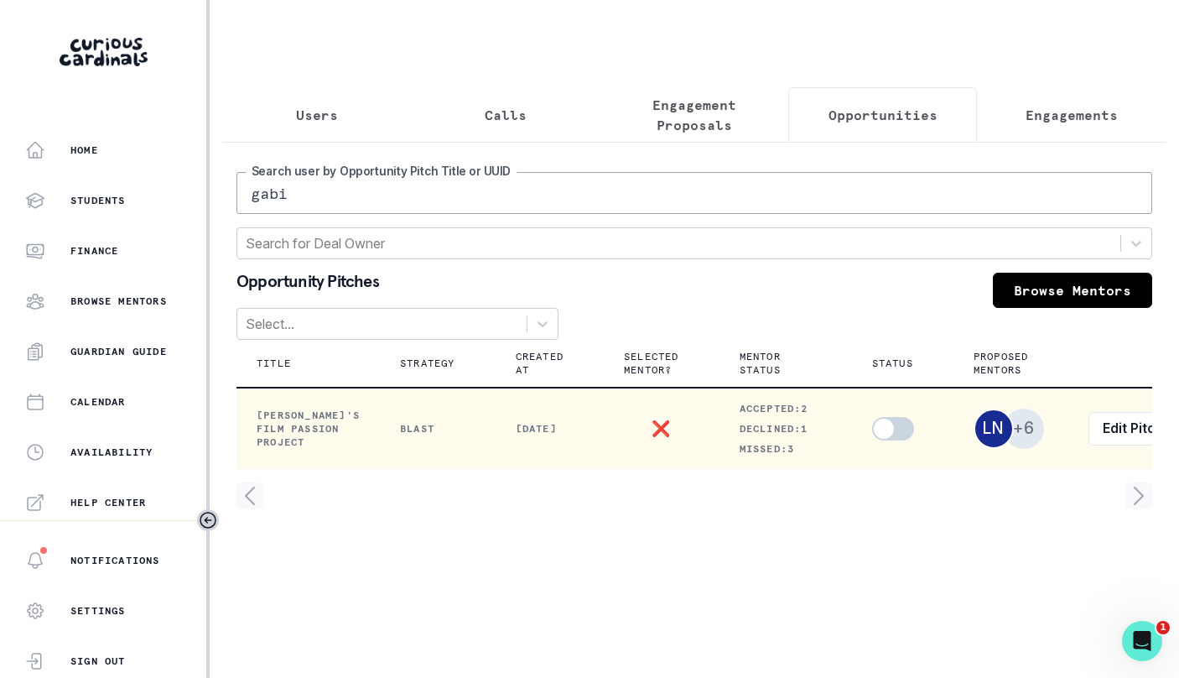
scroll to position [0, 46]
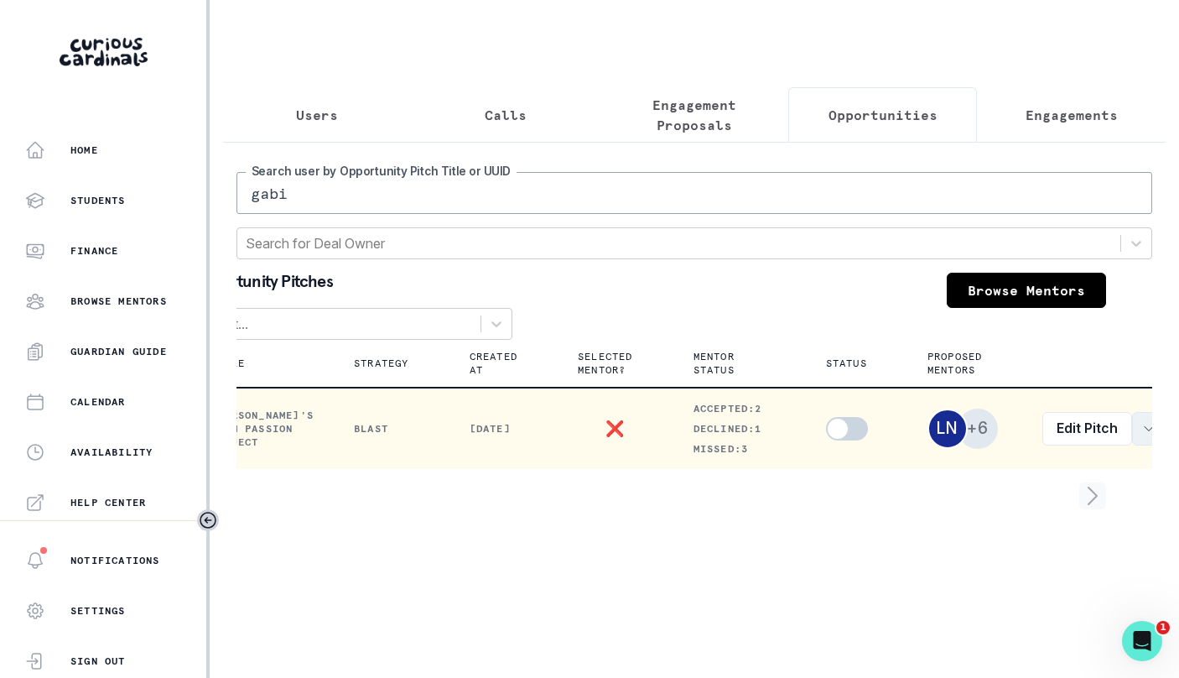
click at [1142, 430] on icon "row menu" at bounding box center [1148, 428] width 13 height 13
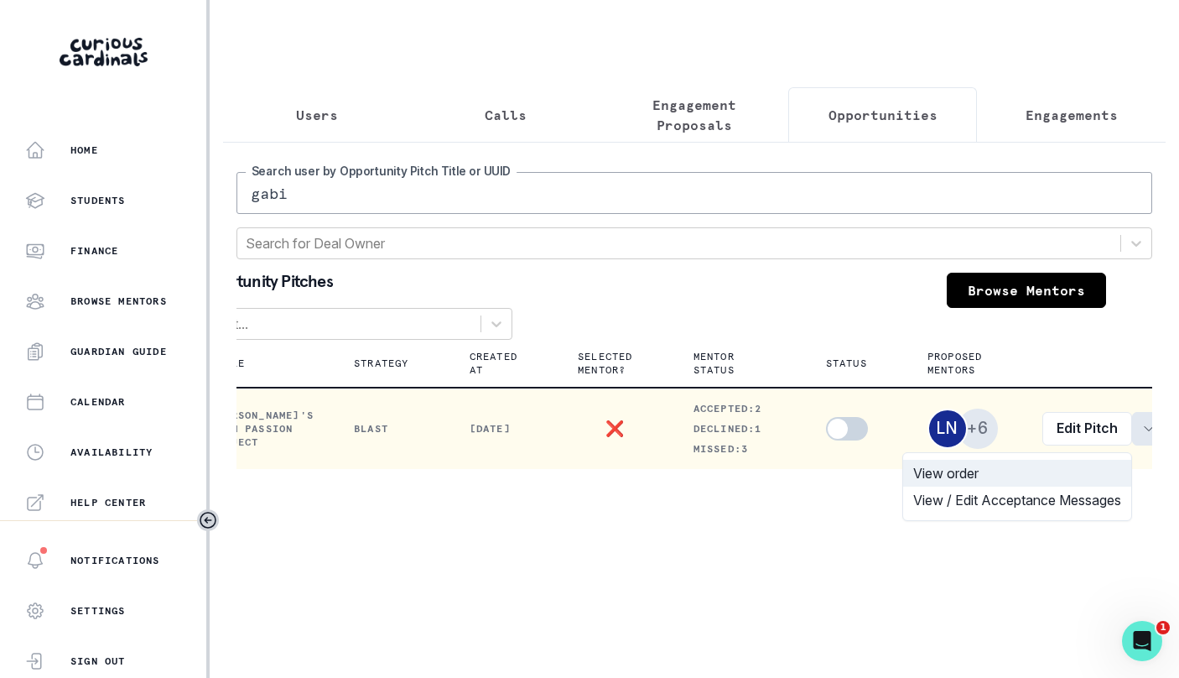
click at [1040, 474] on button "View order" at bounding box center [1017, 473] width 228 height 27
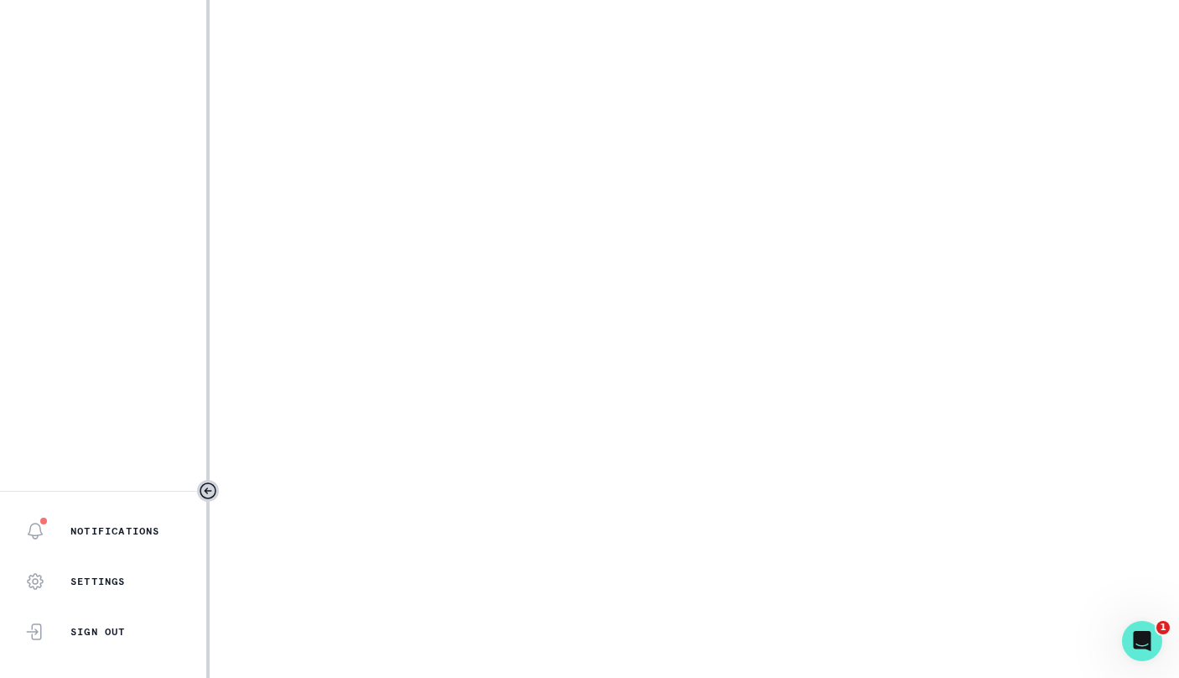
select select "17faa8e4-2b0e-4aee-abf5-4da8e9d87f5d"
select select "86b5cd67-d10b-41d9-bf98-4491c3ce4c84"
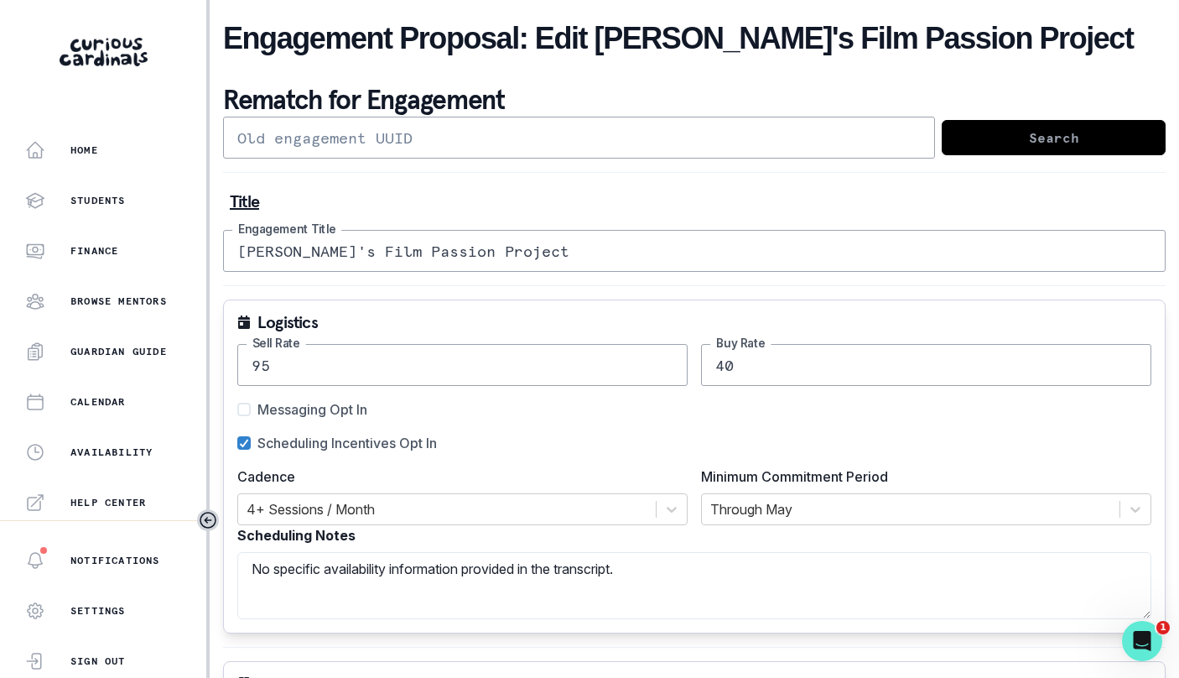
scroll to position [351, 0]
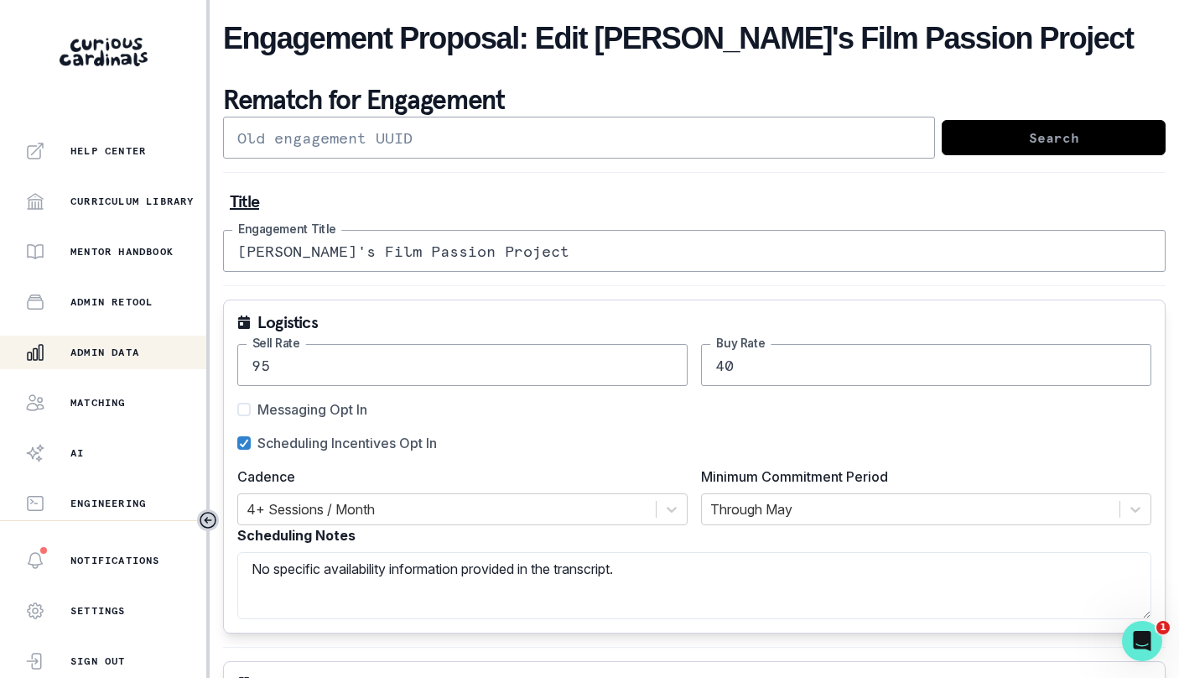
click at [91, 357] on p "Admin Data" at bounding box center [104, 352] width 69 height 13
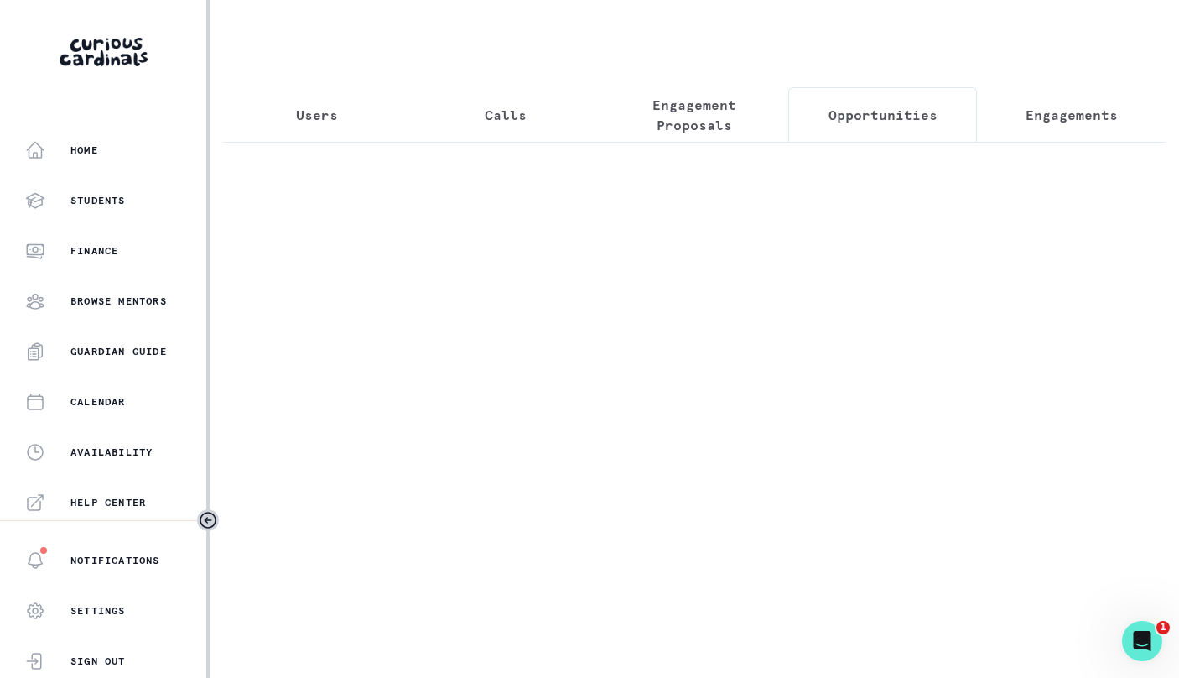
click at [872, 123] on p "Opportunities" at bounding box center [883, 115] width 109 height 20
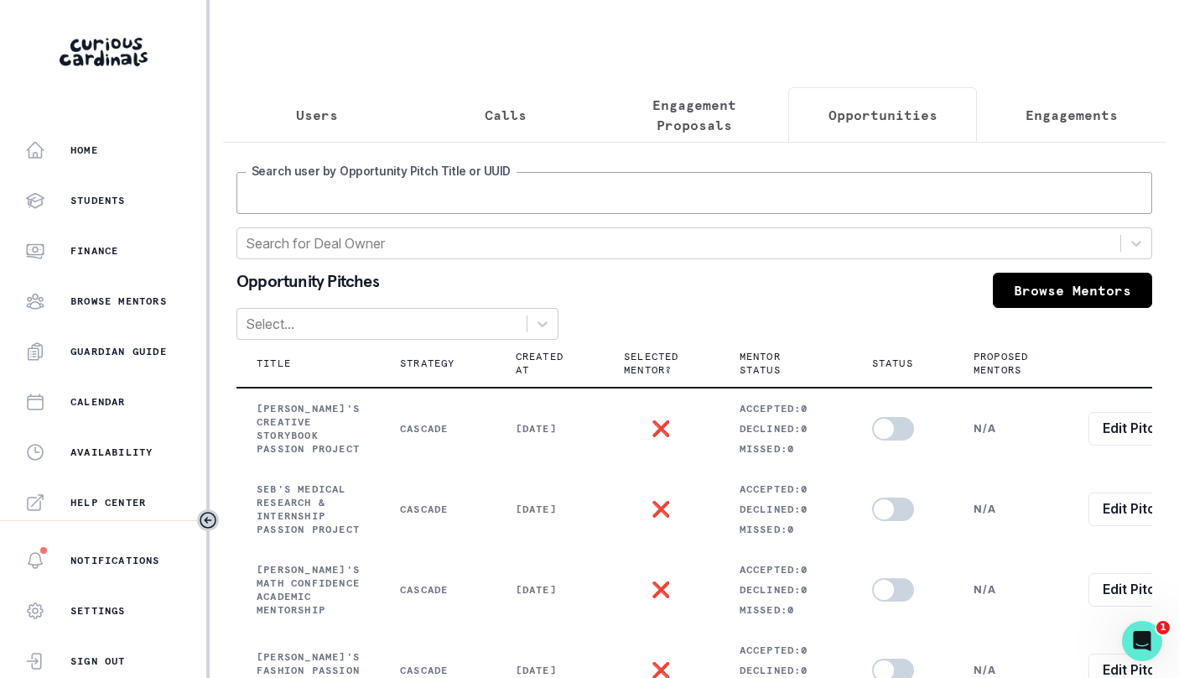
click at [761, 192] on input "Search user by Opportunity Pitch Title or UUID" at bounding box center [695, 193] width 916 height 42
type input "[PERSON_NAME]"
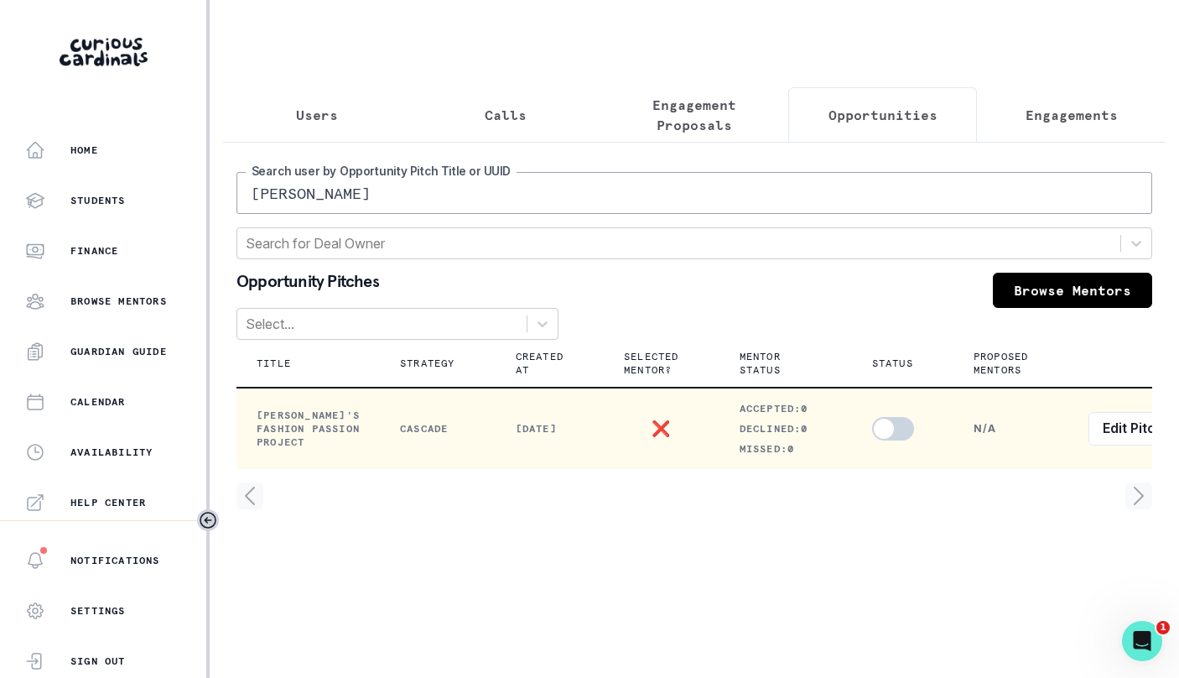
scroll to position [0, 55]
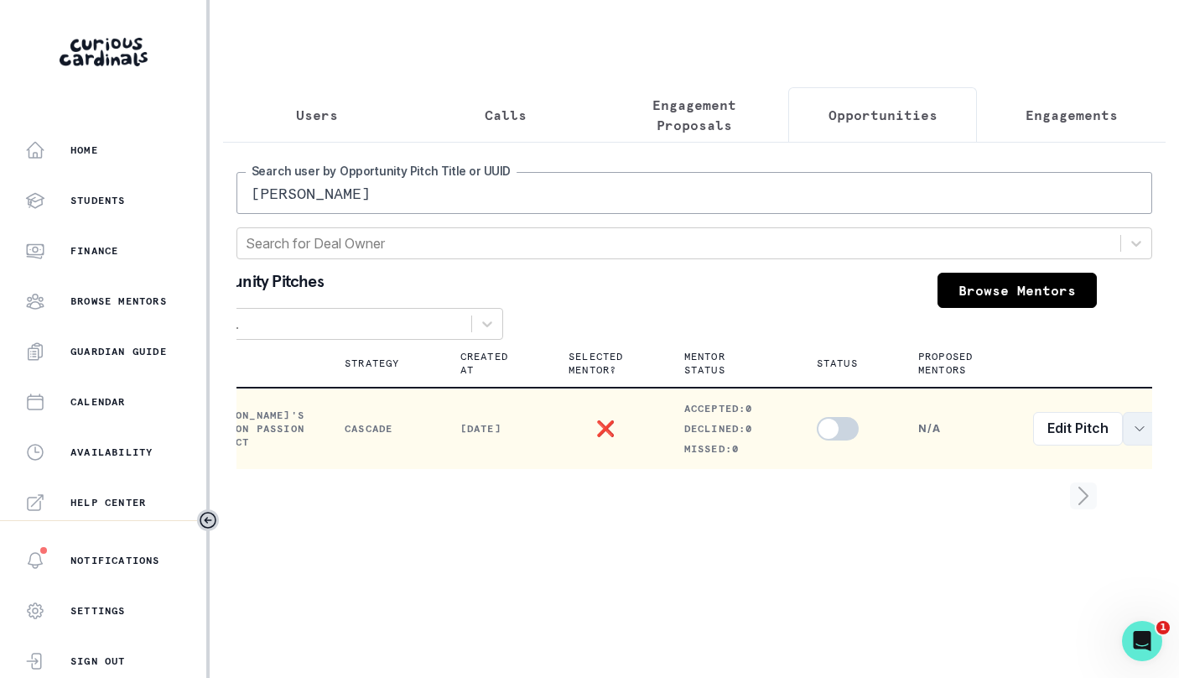
click at [1123, 427] on button "row menu" at bounding box center [1140, 429] width 34 height 34
click at [1068, 468] on button "View order" at bounding box center [1017, 473] width 228 height 27
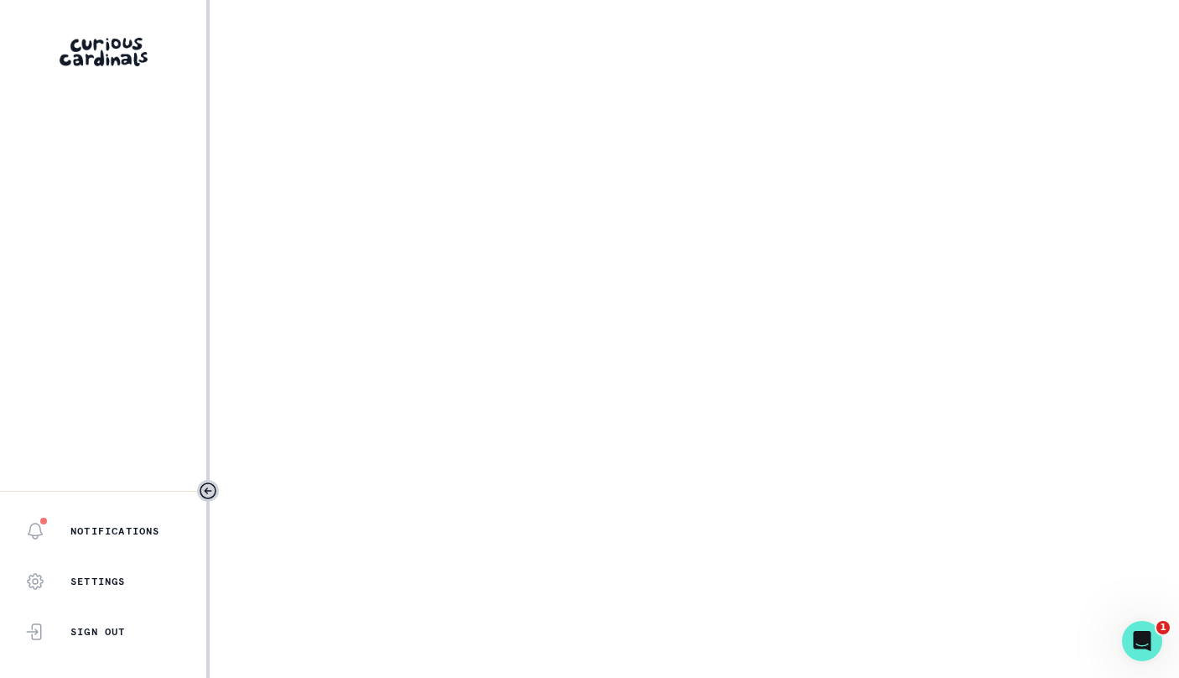
select select "17faa8e4-2b0e-4aee-abf5-4da8e9d87f5d"
select select "09d78f71-1e62-4b6c-b928-0f42c7151353"
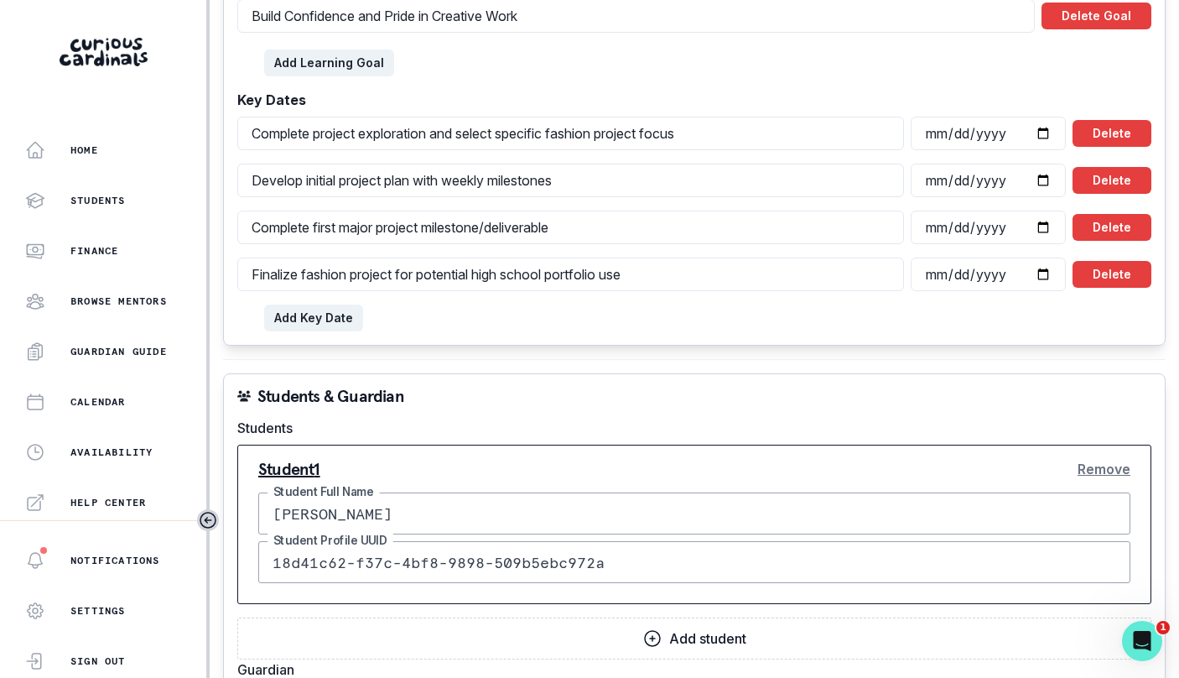
scroll to position [1965, 0]
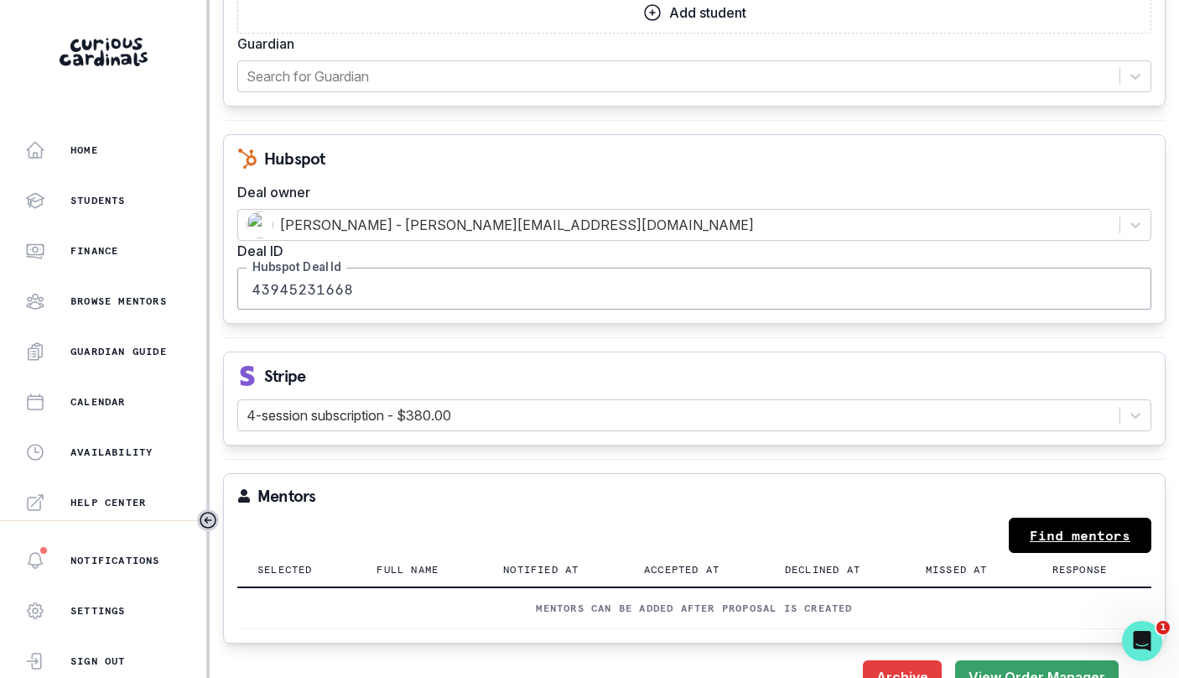
click at [1066, 518] on link "Find mentors" at bounding box center [1080, 535] width 143 height 35
